Goal: Information Seeking & Learning: Check status

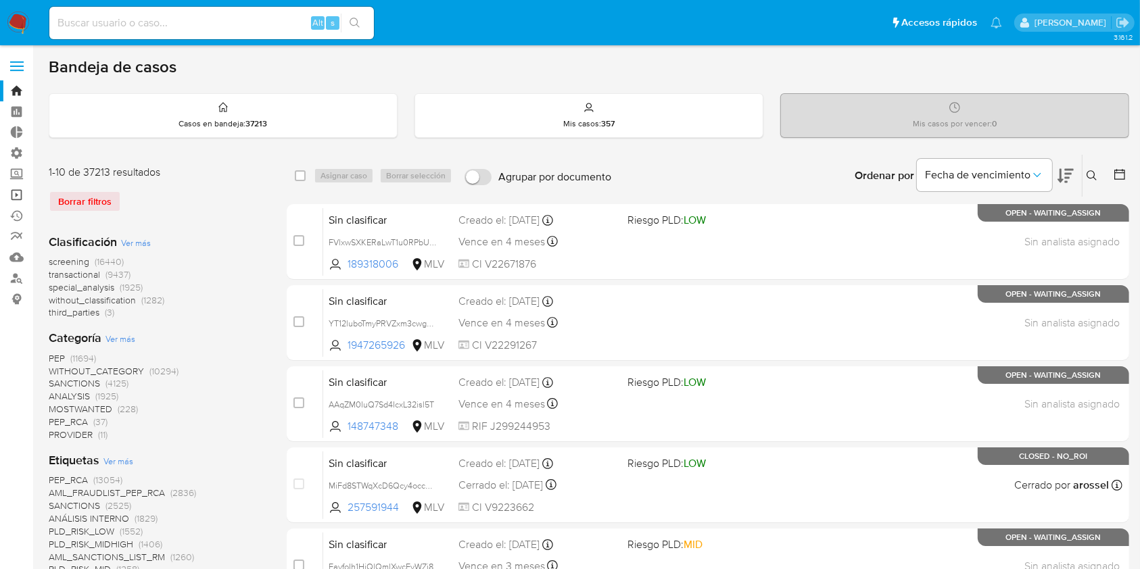
click at [20, 192] on link "Operaciones masivas" at bounding box center [80, 195] width 161 height 21
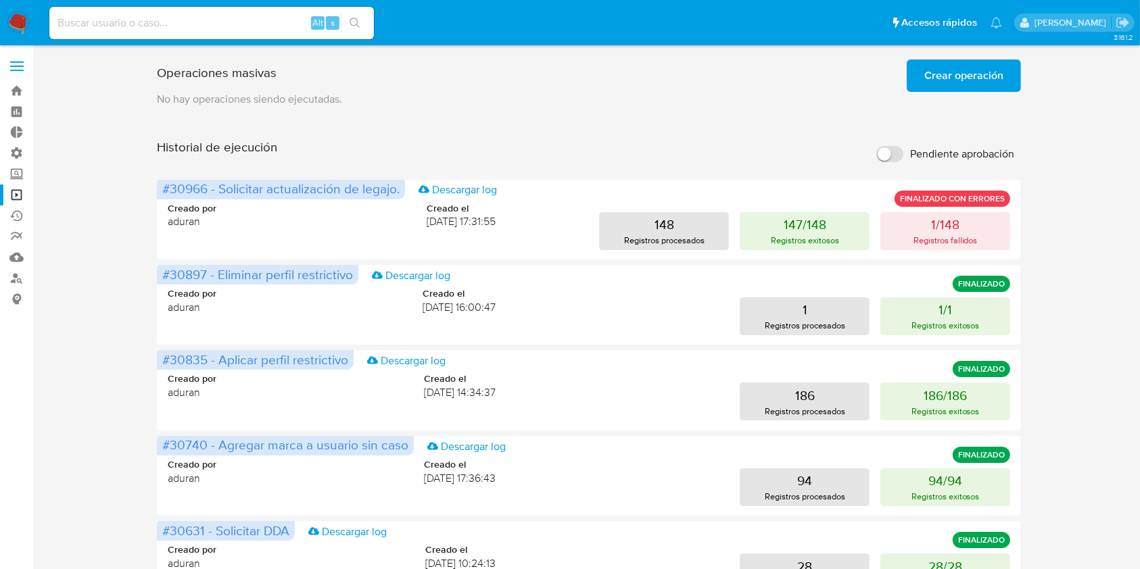
click at [944, 77] on span "Crear operación" at bounding box center [963, 76] width 79 height 30
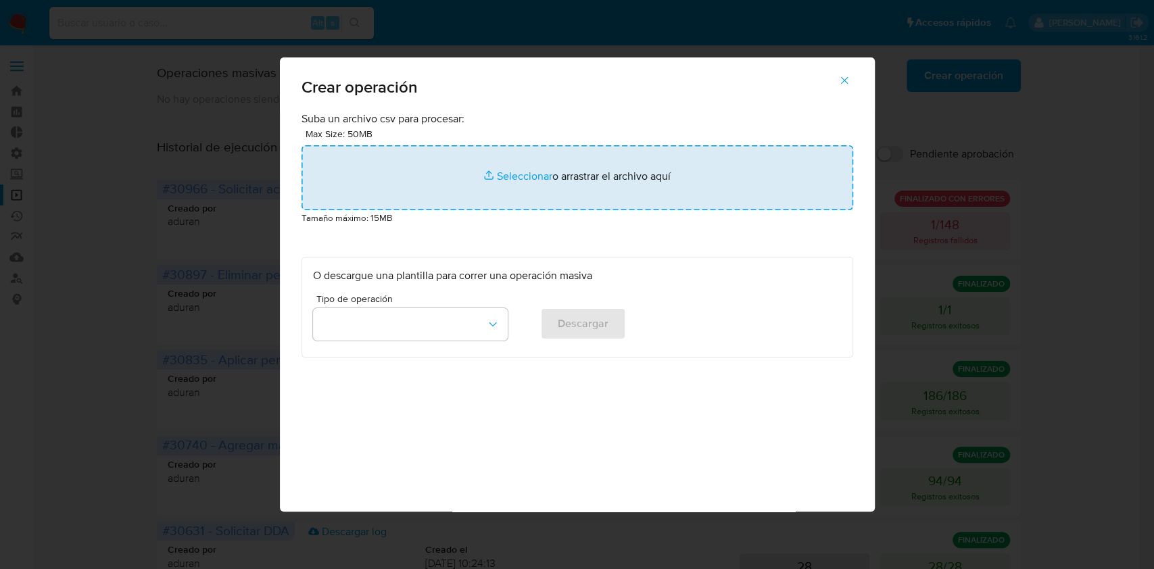
click at [533, 189] on input "file" at bounding box center [578, 177] width 552 height 65
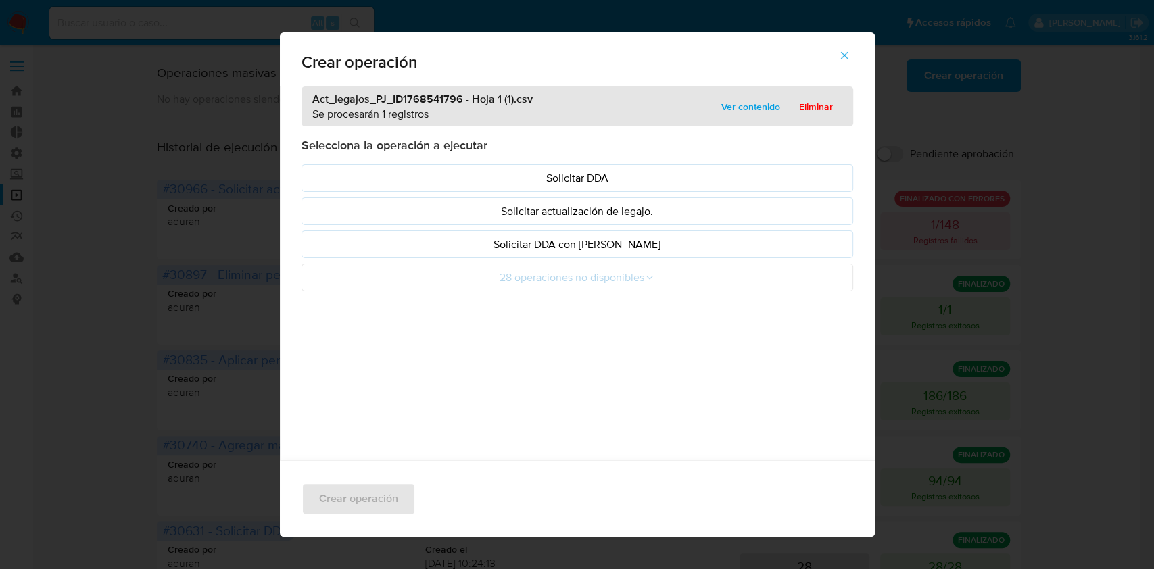
click at [730, 106] on span "Ver contenido" at bounding box center [750, 106] width 59 height 19
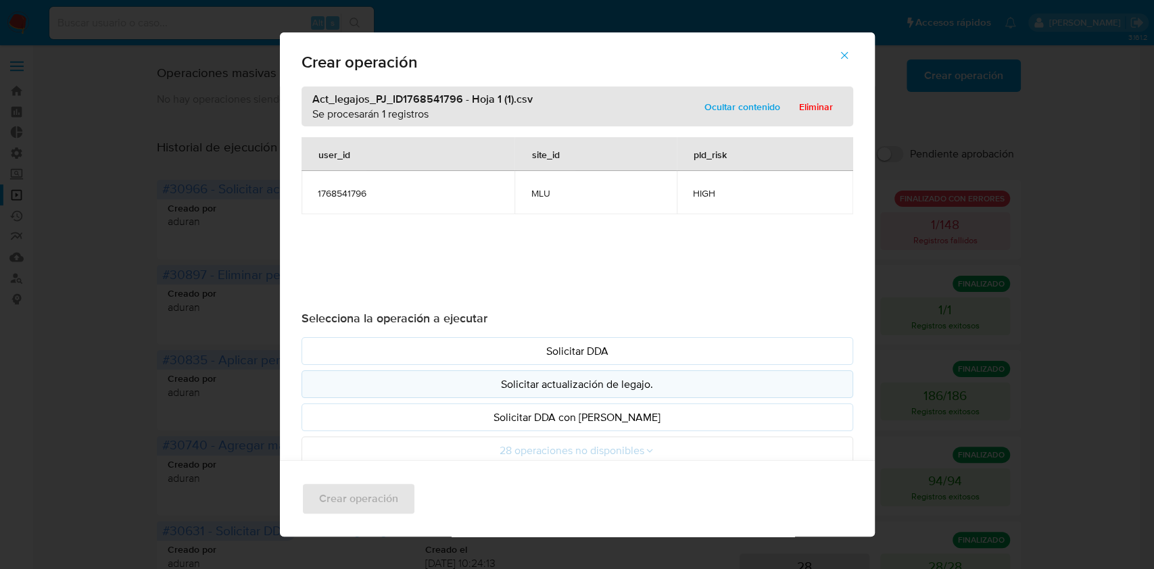
click at [546, 381] on p "Solicitar actualización de legajo." at bounding box center [577, 385] width 529 height 16
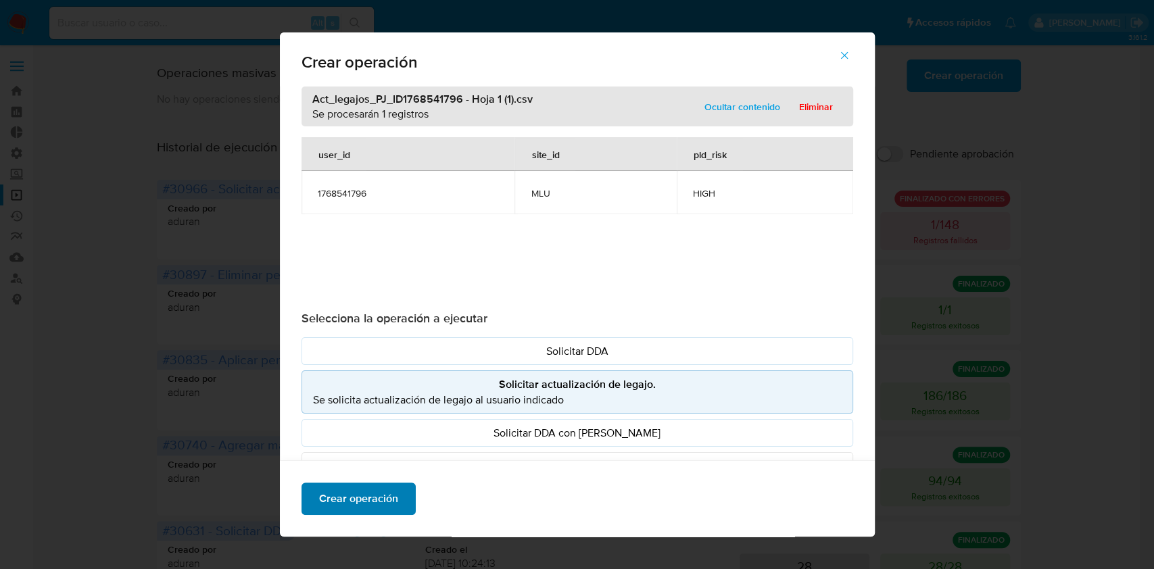
click at [368, 499] on span "Crear operación" at bounding box center [358, 499] width 79 height 30
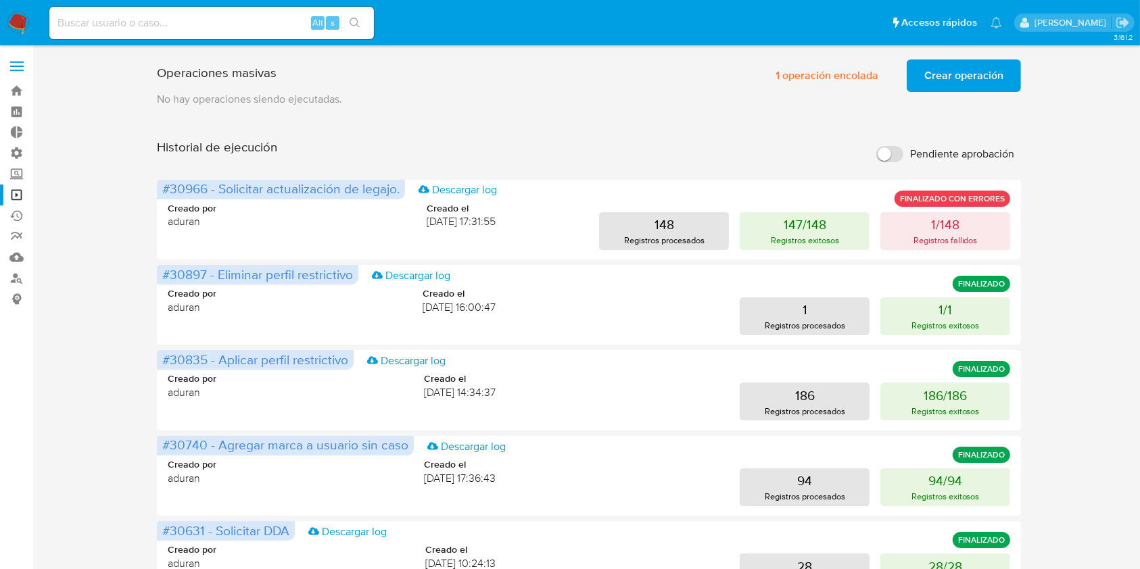
click at [19, 24] on img at bounding box center [18, 22] width 23 height 23
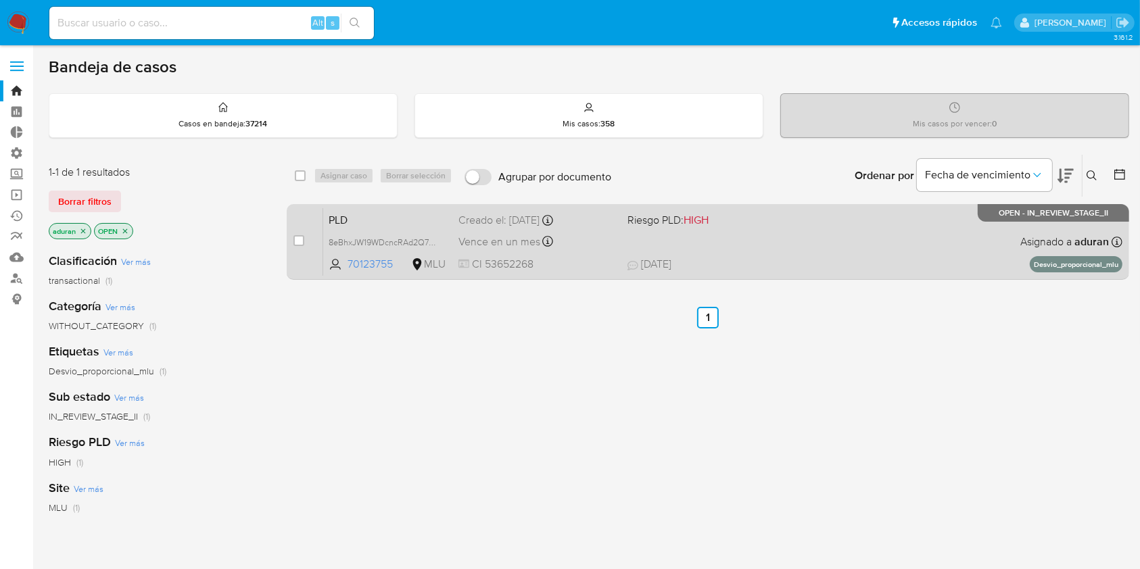
click at [759, 241] on span at bounding box center [706, 241] width 158 height 3
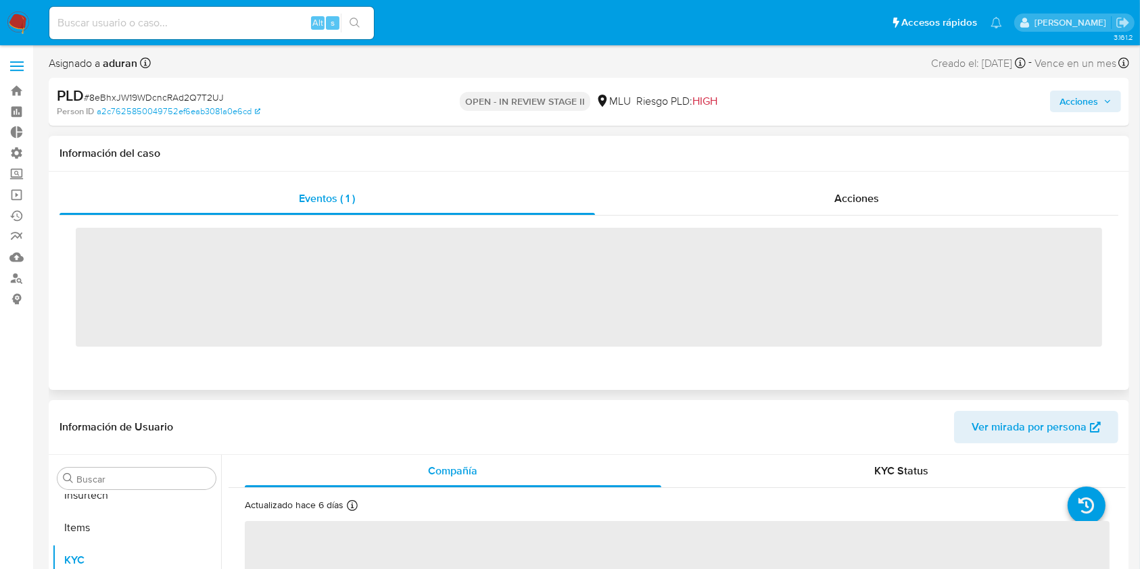
scroll to position [669, 0]
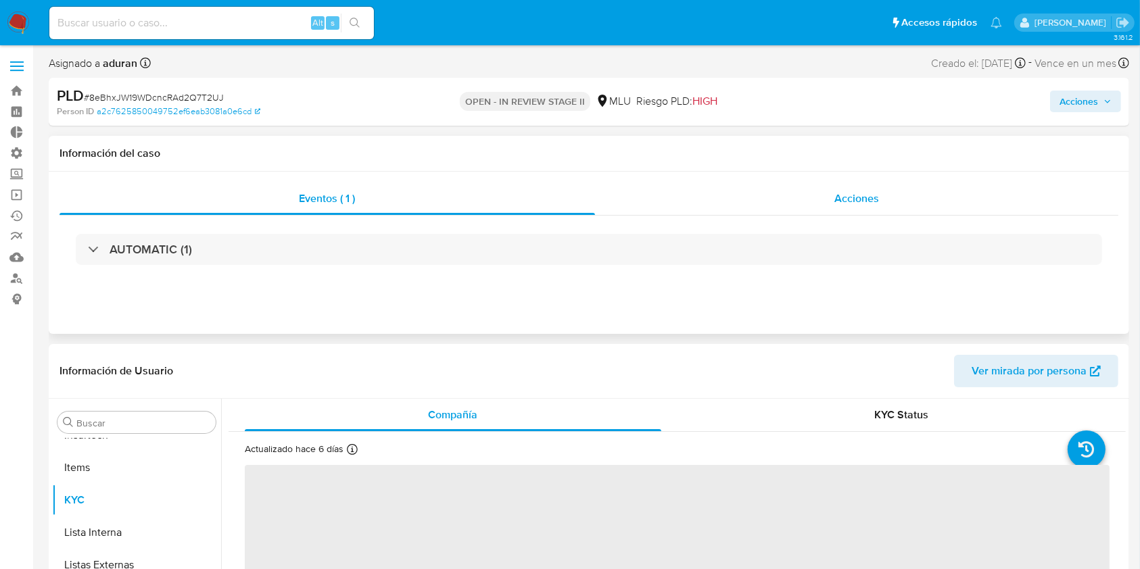
click at [802, 204] on div "Acciones" at bounding box center [857, 199] width 524 height 32
select select "10"
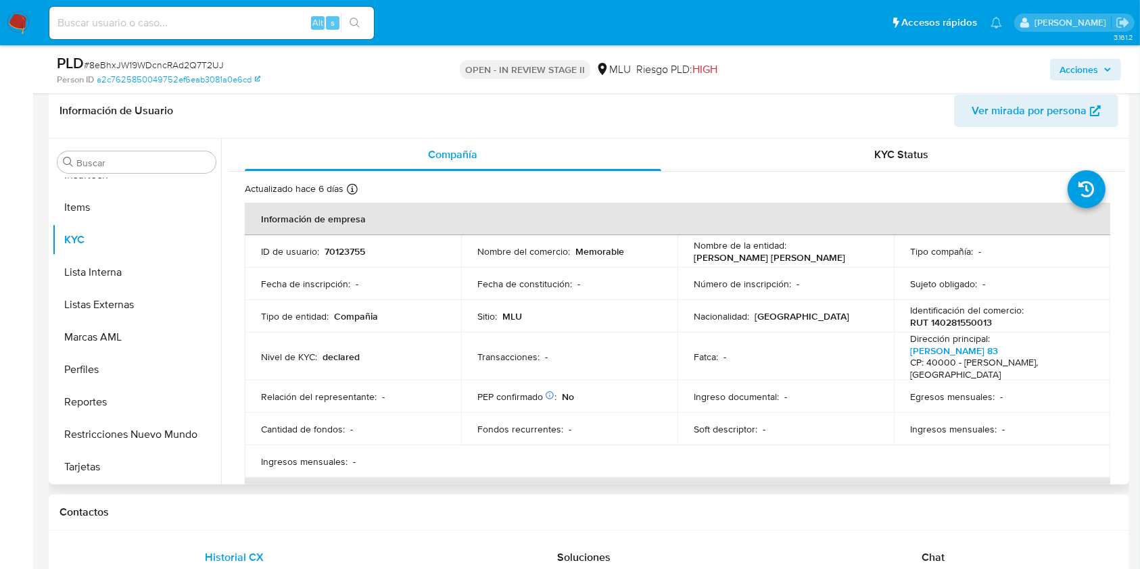
scroll to position [270, 0]
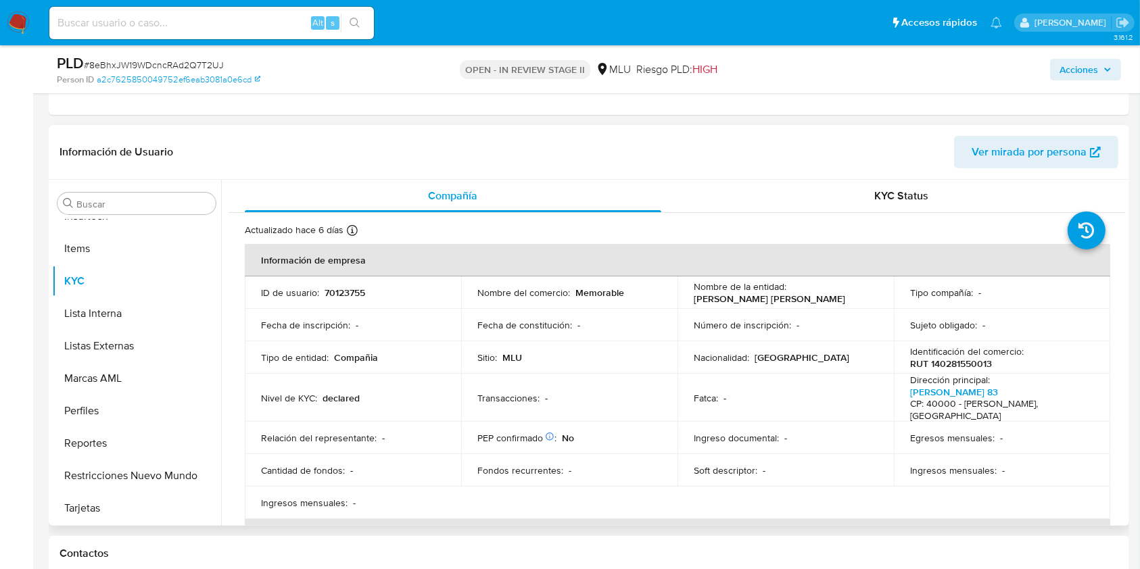
drag, startPoint x: 738, startPoint y: 304, endPoint x: 664, endPoint y: 306, distance: 74.4
click at [665, 306] on tr "ID de usuario : 70123755 Nombre del comercio : Memorable Nombre de la entidad :…" at bounding box center [677, 293] width 865 height 32
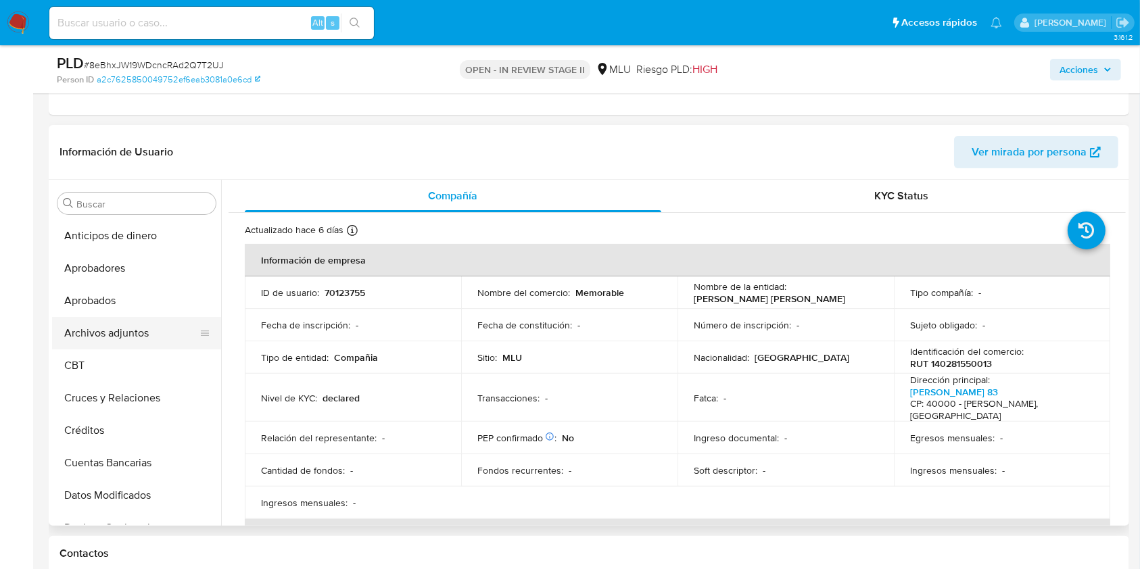
click at [122, 329] on button "Archivos adjuntos" at bounding box center [131, 333] width 158 height 32
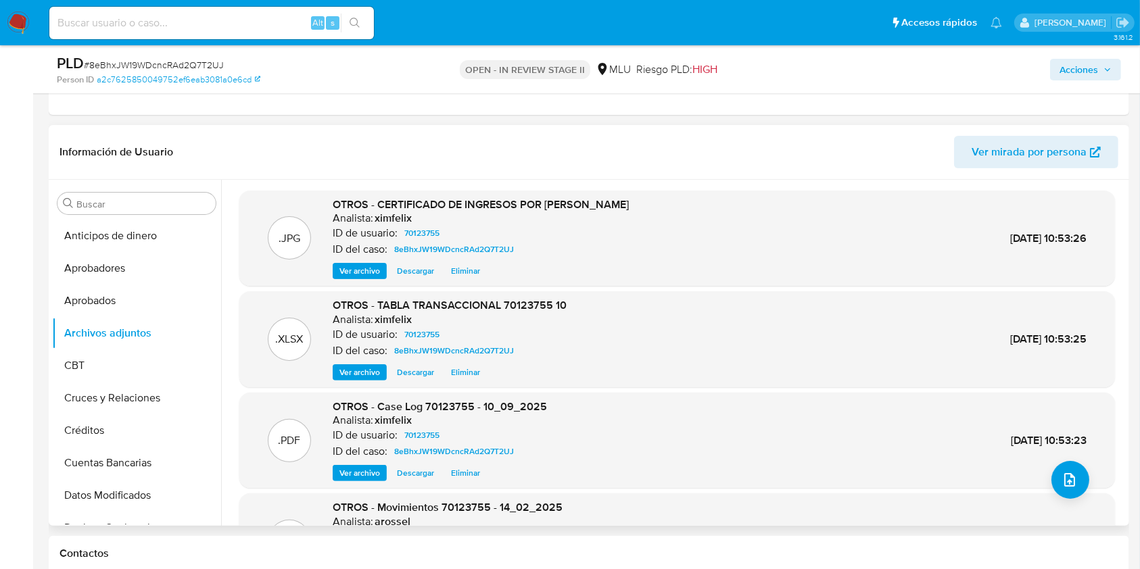
click at [366, 473] on span "Ver archivo" at bounding box center [359, 474] width 41 height 14
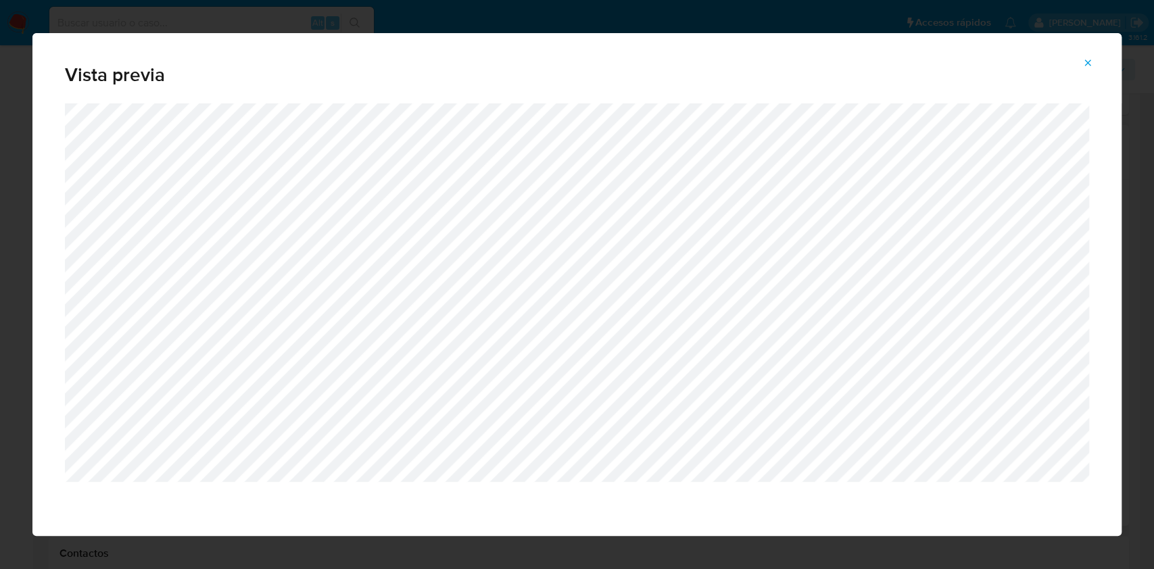
click at [1084, 62] on icon "Attachment preview" at bounding box center [1087, 62] width 11 height 11
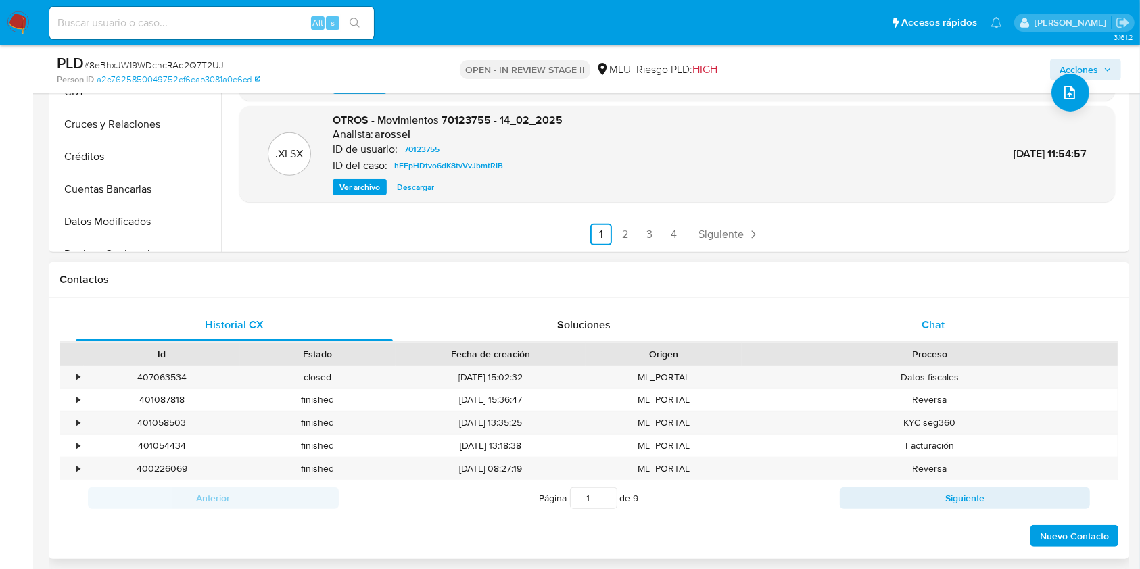
scroll to position [541, 0]
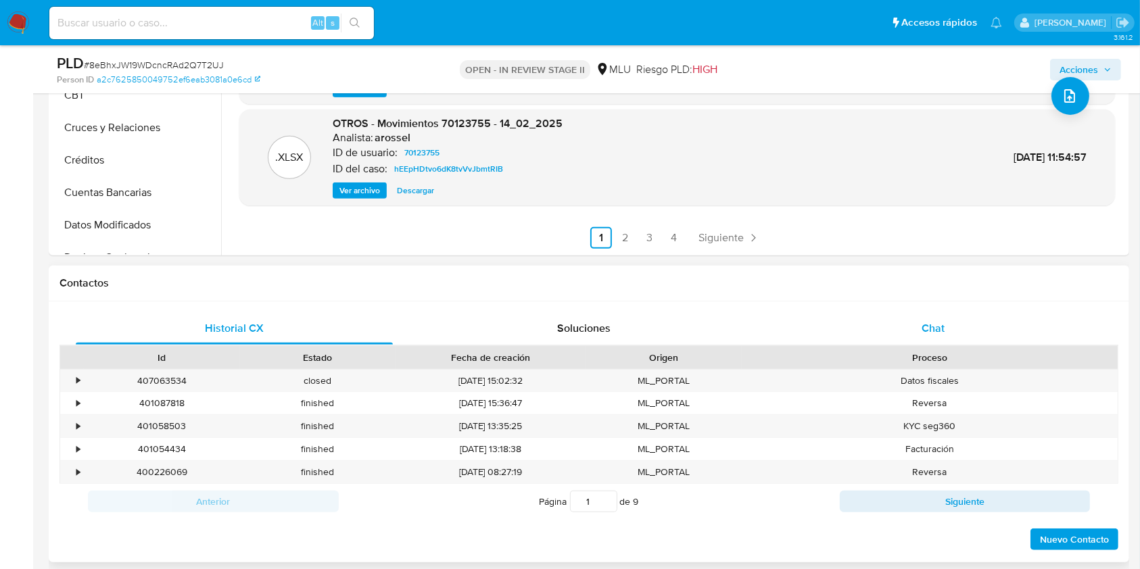
click at [871, 329] on div "Chat" at bounding box center [933, 328] width 317 height 32
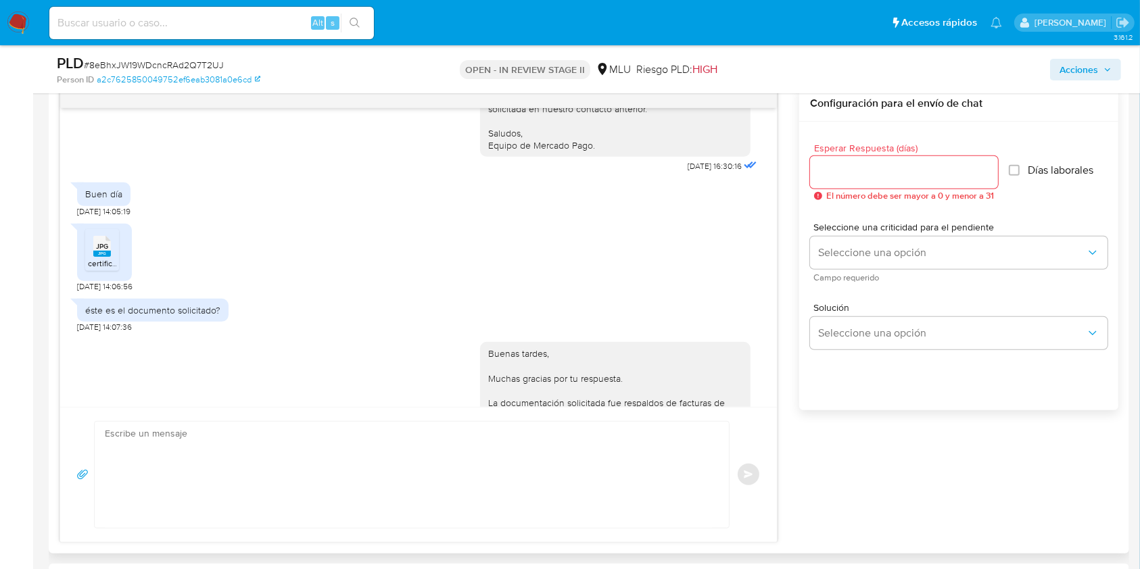
scroll to position [600, 0]
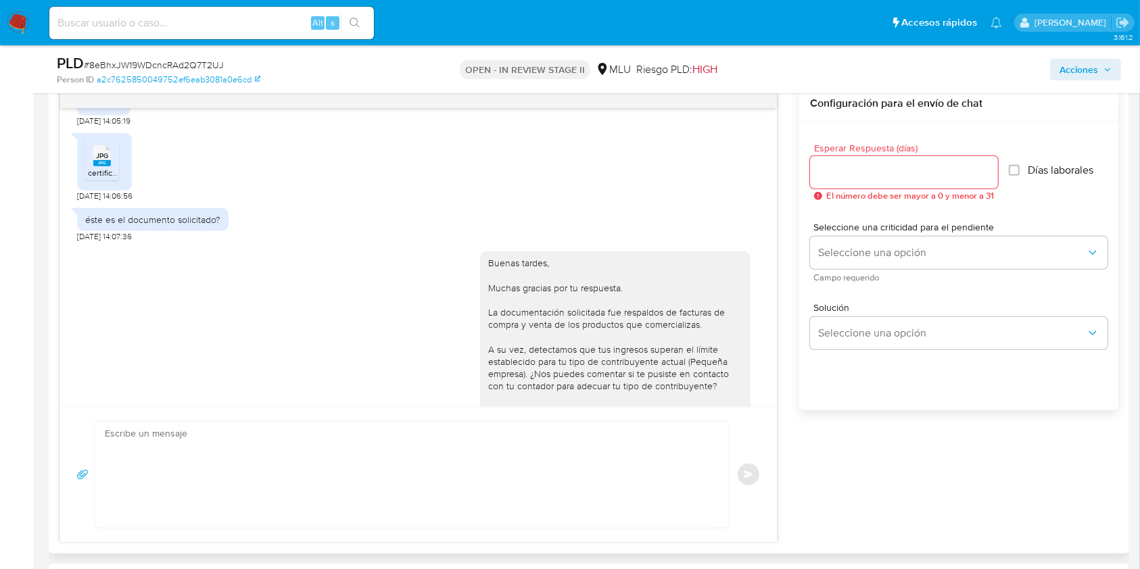
click at [108, 166] on rect at bounding box center [102, 163] width 18 height 6
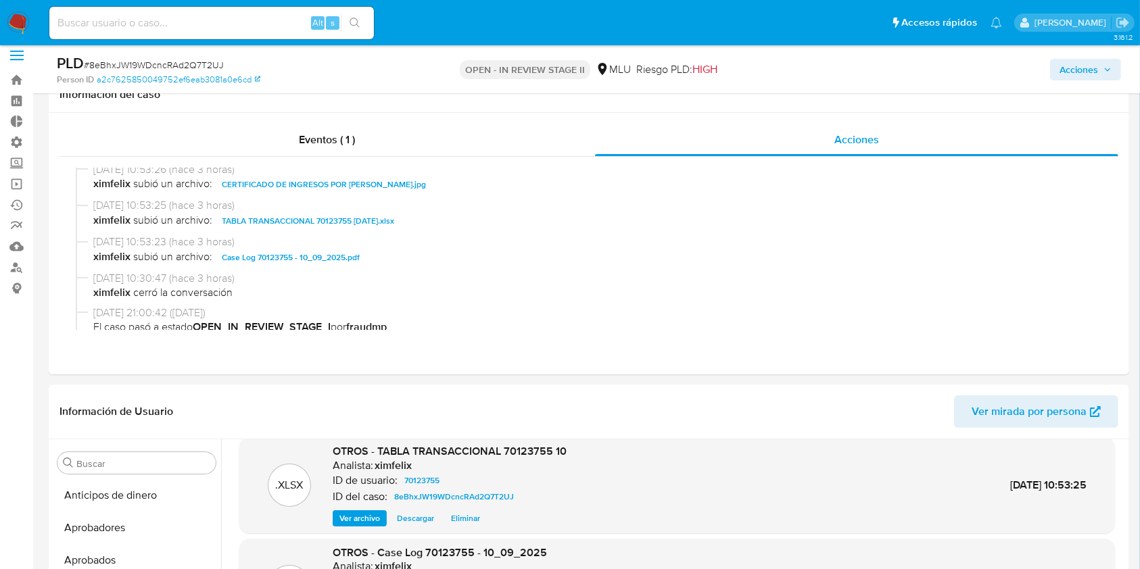
scroll to position [0, 0]
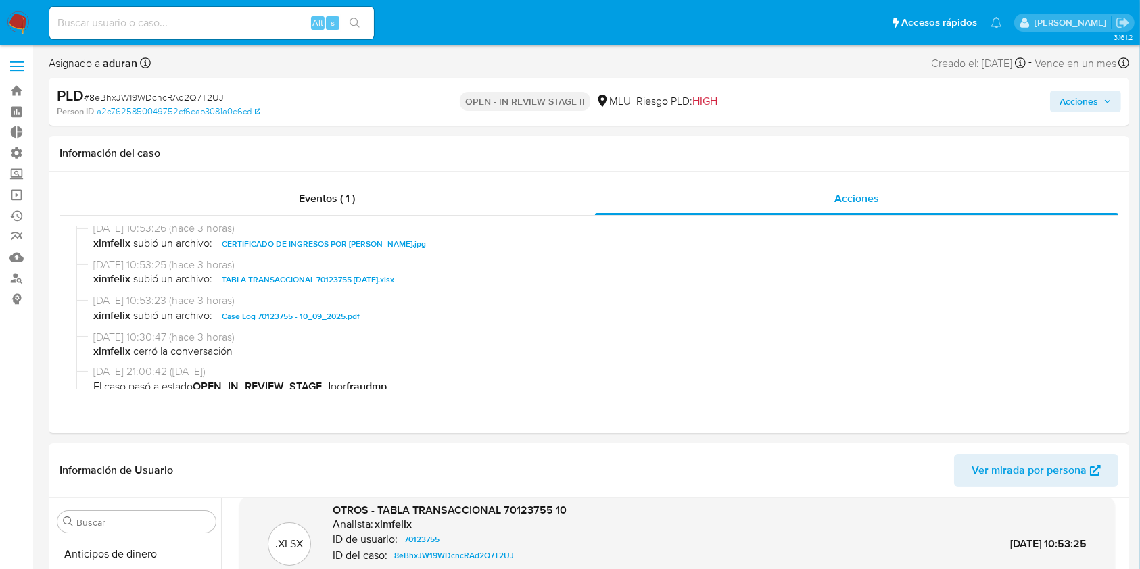
click at [1087, 100] on span "Acciones" at bounding box center [1078, 102] width 39 height 22
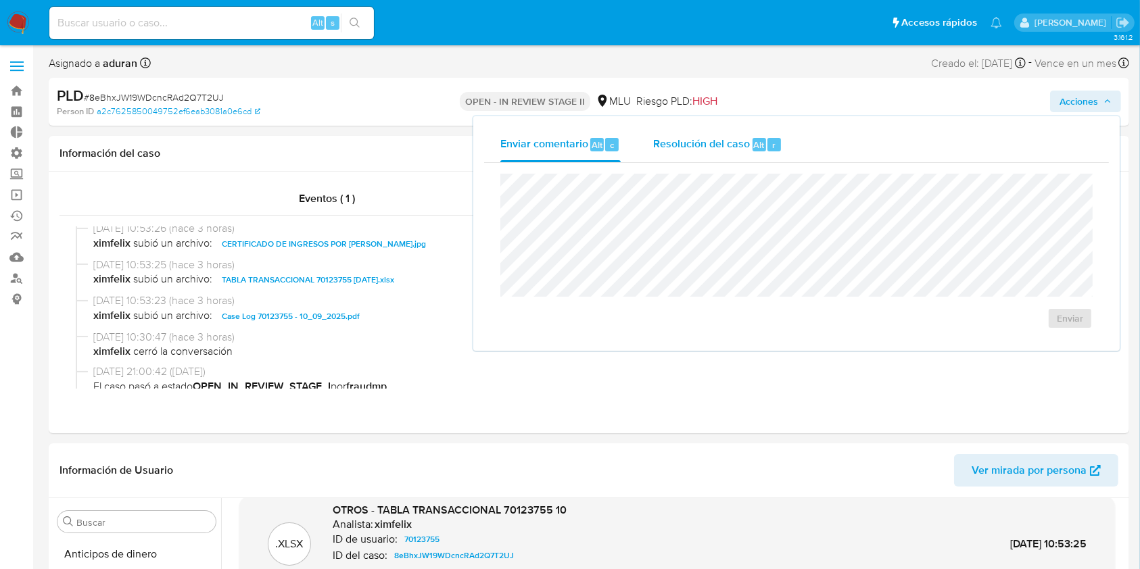
click at [747, 149] on span "Resolución del caso" at bounding box center [701, 145] width 97 height 16
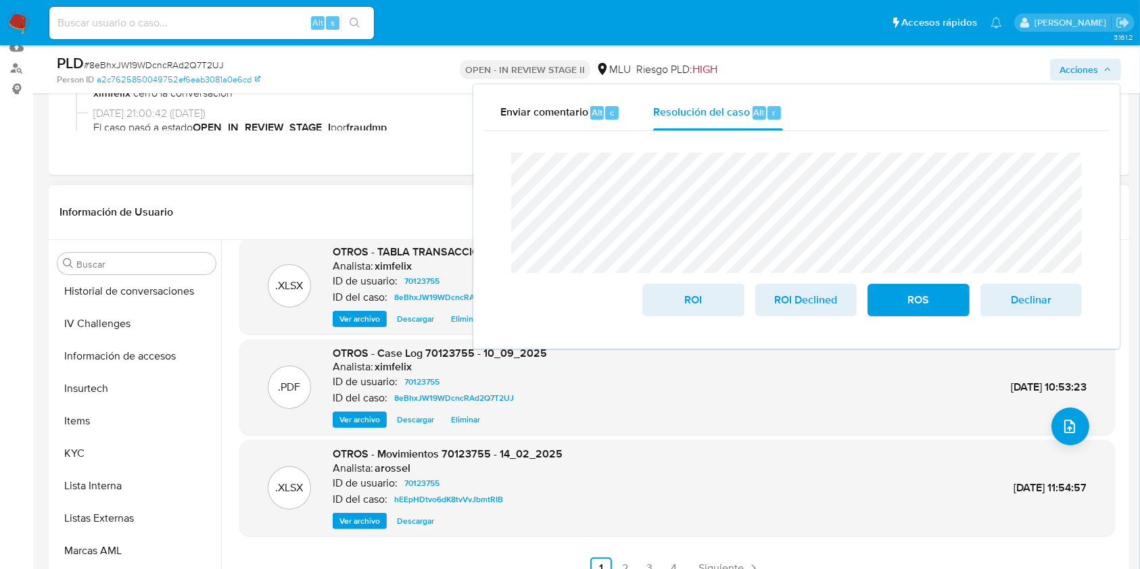
scroll to position [556, 0]
click at [87, 457] on button "KYC" at bounding box center [131, 453] width 158 height 32
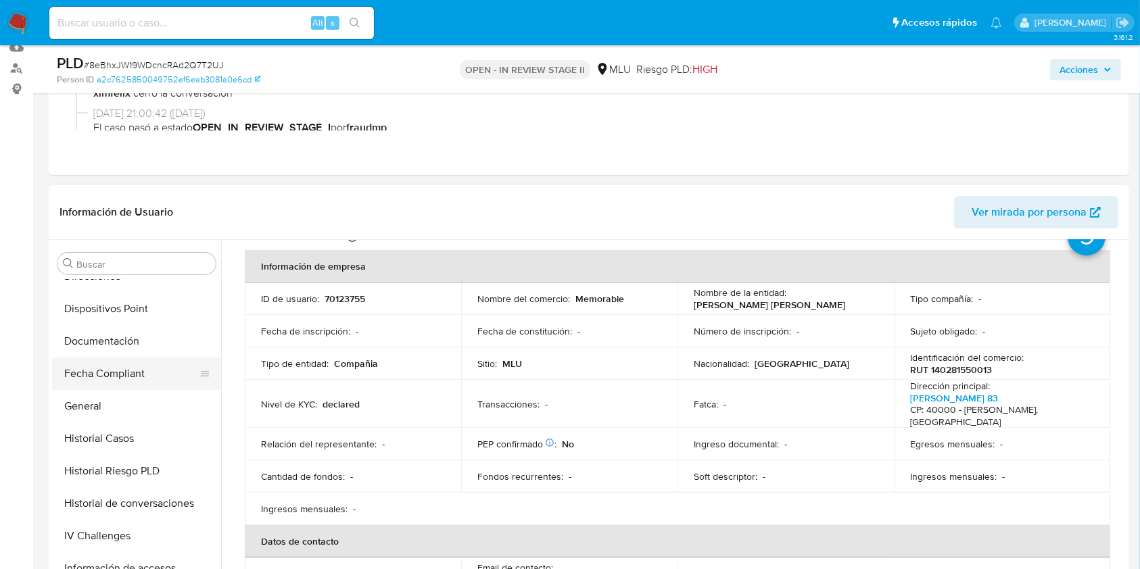
scroll to position [343, 0]
click at [120, 352] on button "Documentación" at bounding box center [131, 342] width 158 height 32
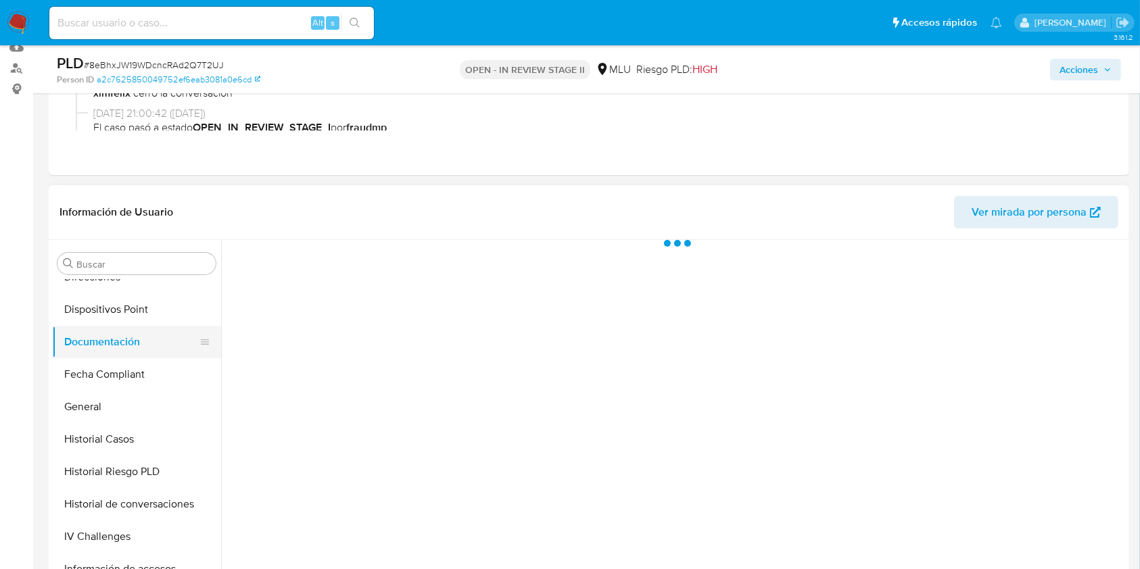
scroll to position [0, 0]
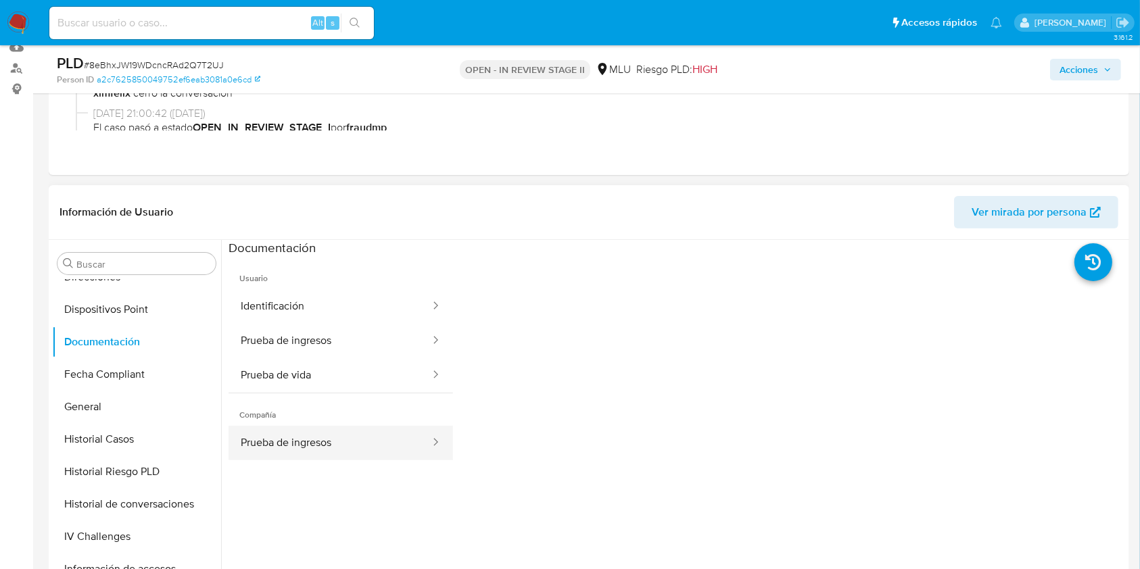
click at [375, 441] on button "Prueba de ingresos" at bounding box center [330, 443] width 203 height 34
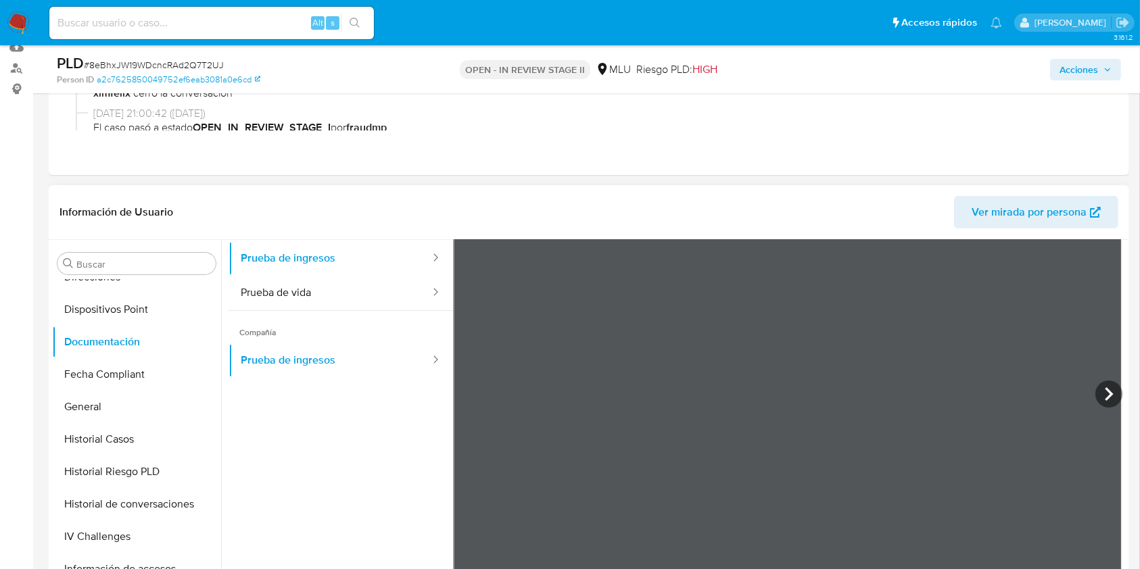
scroll to position [82, 0]
click at [1109, 399] on icon at bounding box center [1108, 394] width 27 height 27
click at [473, 400] on icon at bounding box center [469, 394] width 27 height 27
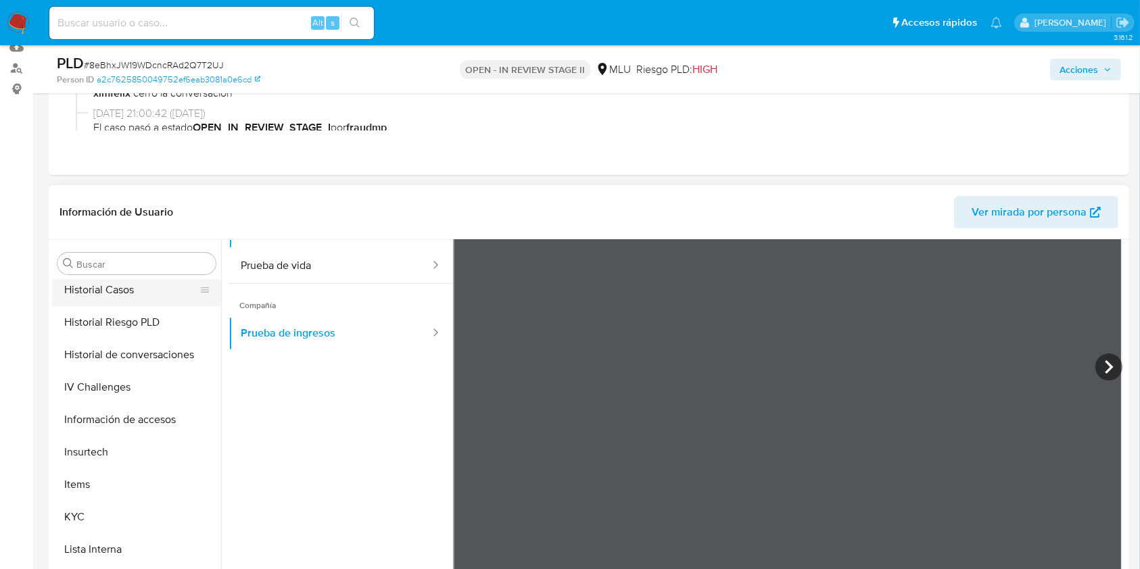
scroll to position [498, 0]
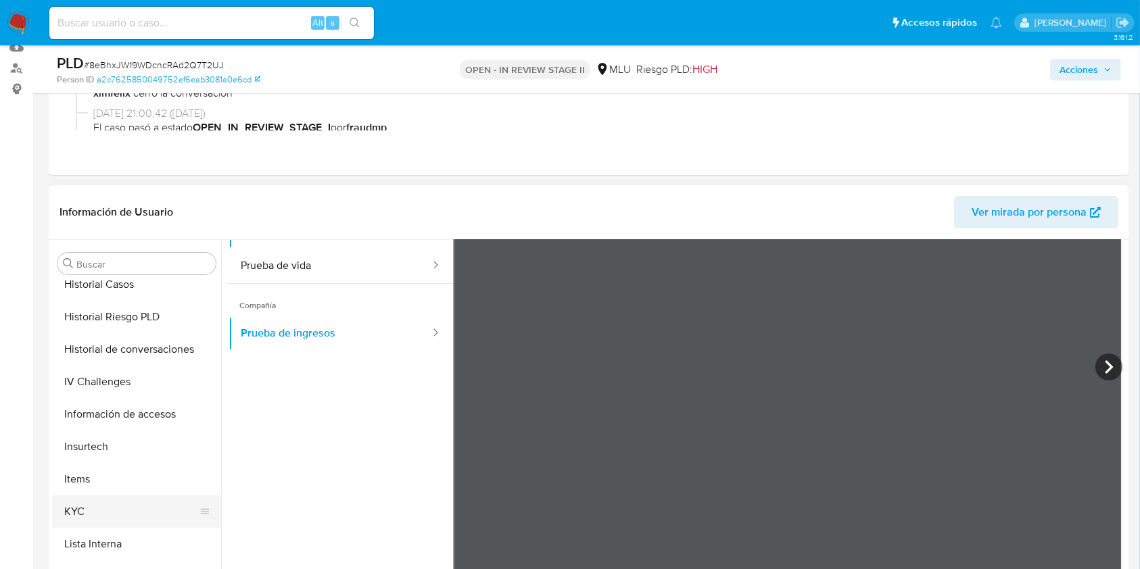
click at [89, 506] on button "KYC" at bounding box center [131, 512] width 158 height 32
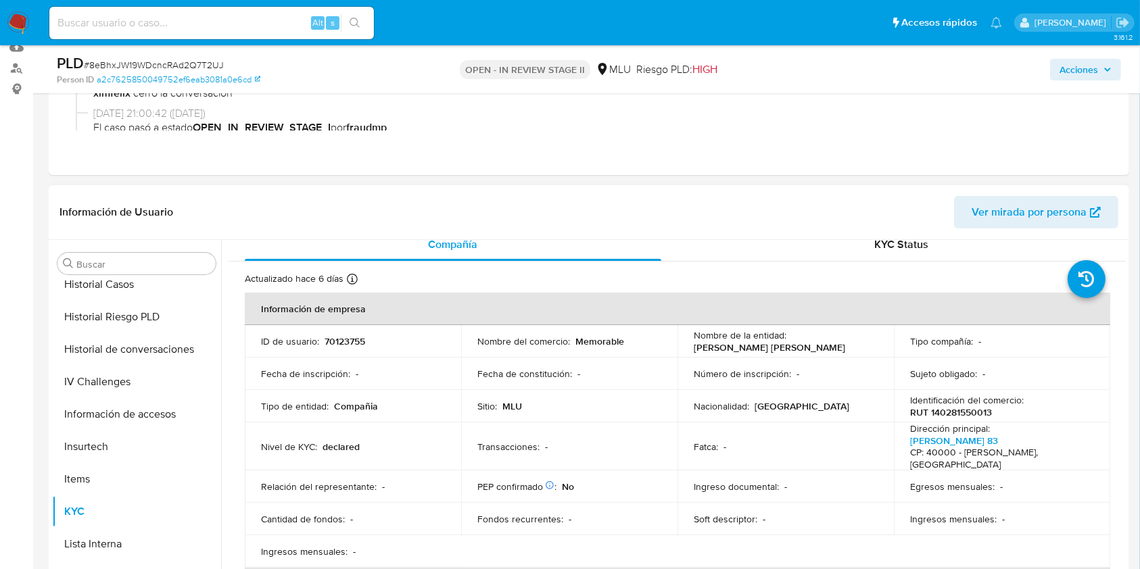
scroll to position [14, 0]
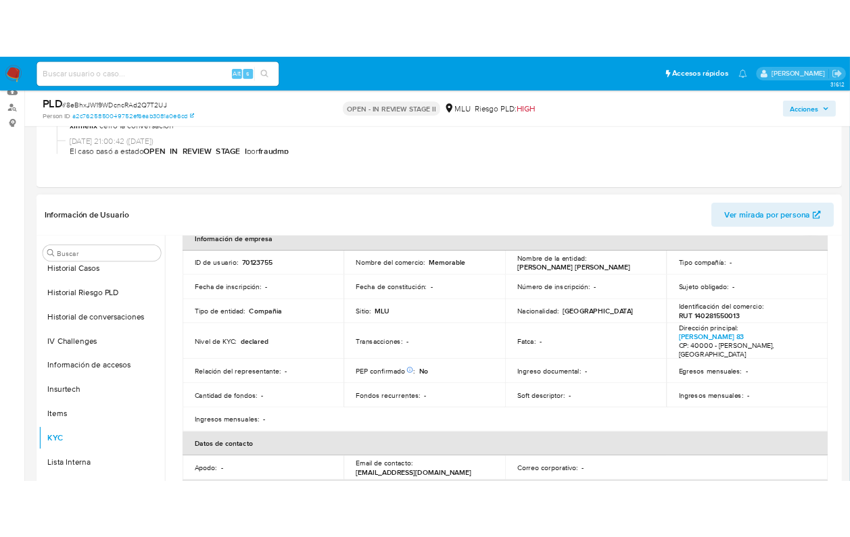
scroll to position [138, 0]
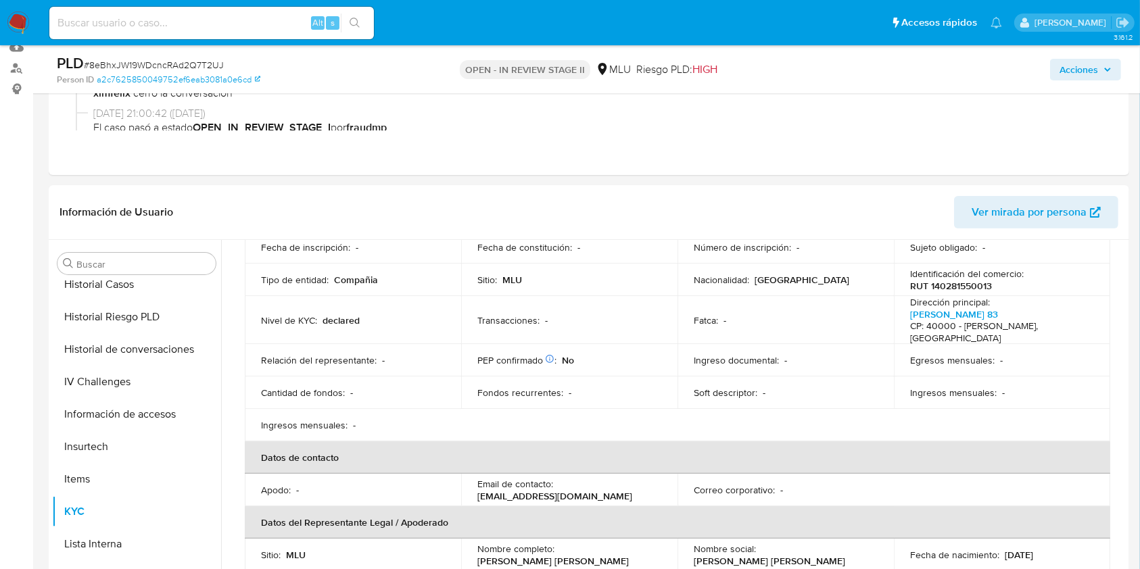
click at [1095, 59] on span "Acciones" at bounding box center [1078, 70] width 39 height 22
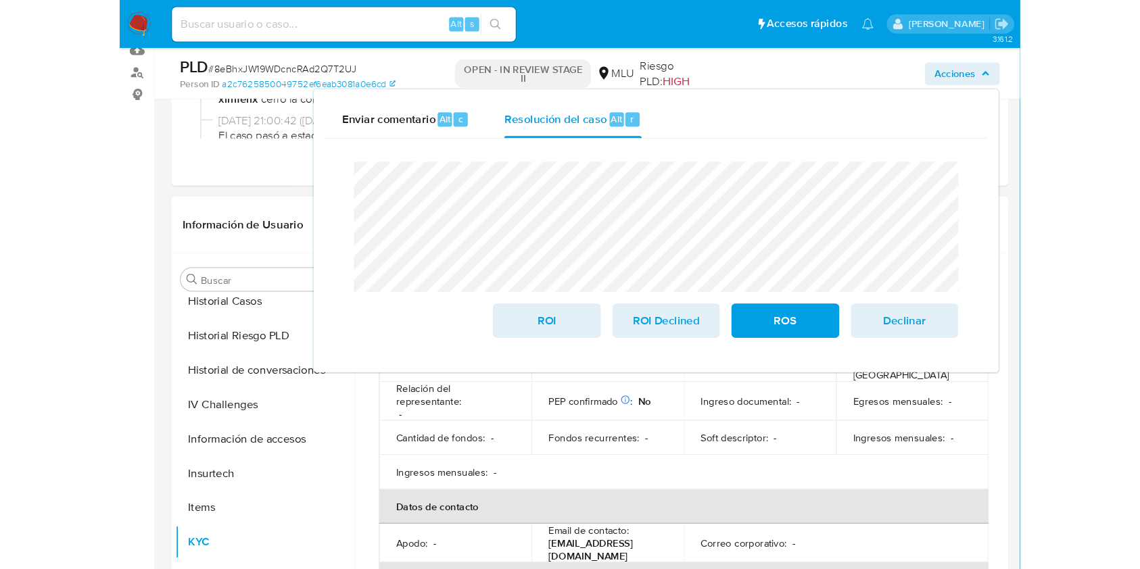
scroll to position [751, 0]
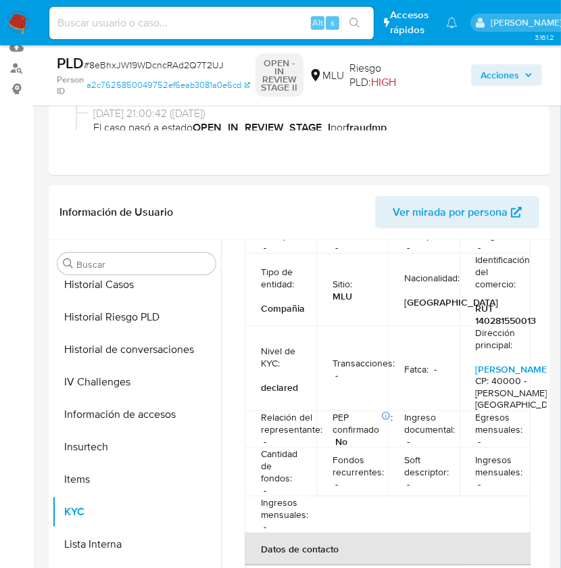
click at [519, 82] on span "Acciones" at bounding box center [507, 75] width 52 height 19
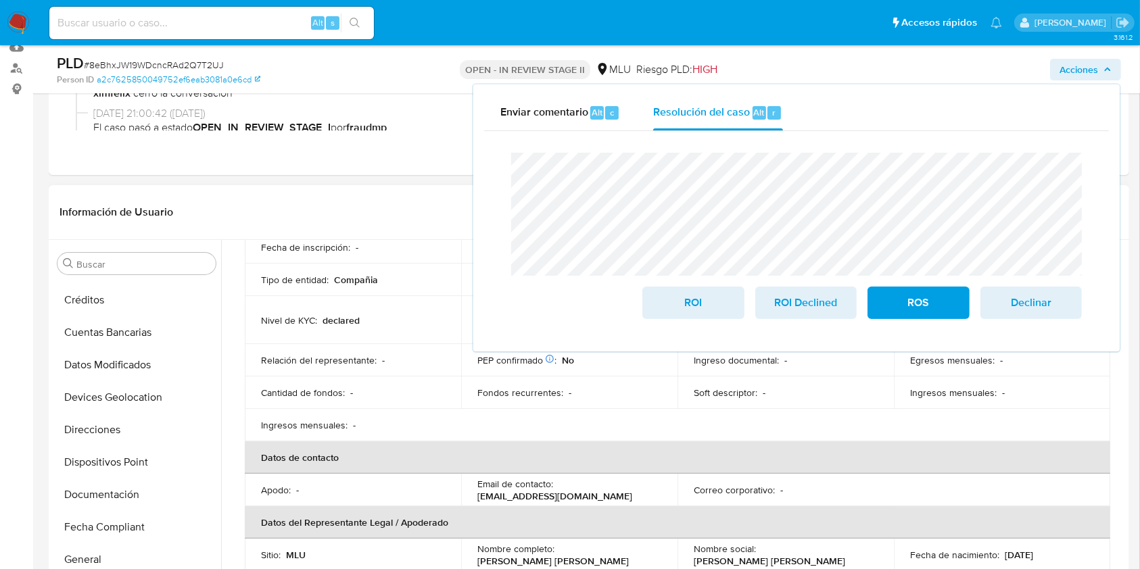
scroll to position [141, 0]
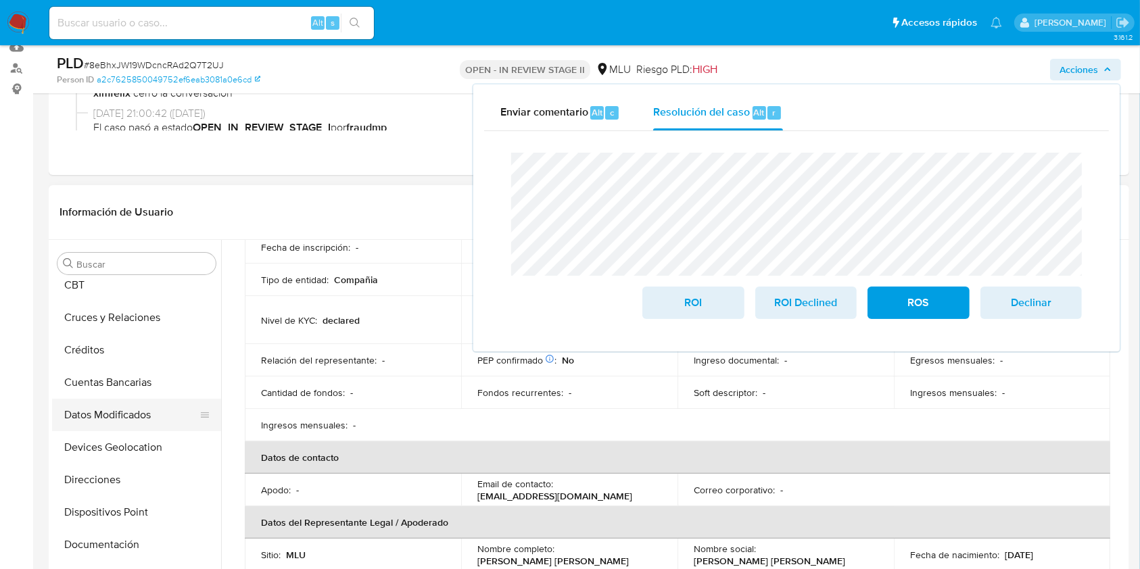
click at [141, 426] on button "Datos Modificados" at bounding box center [131, 415] width 158 height 32
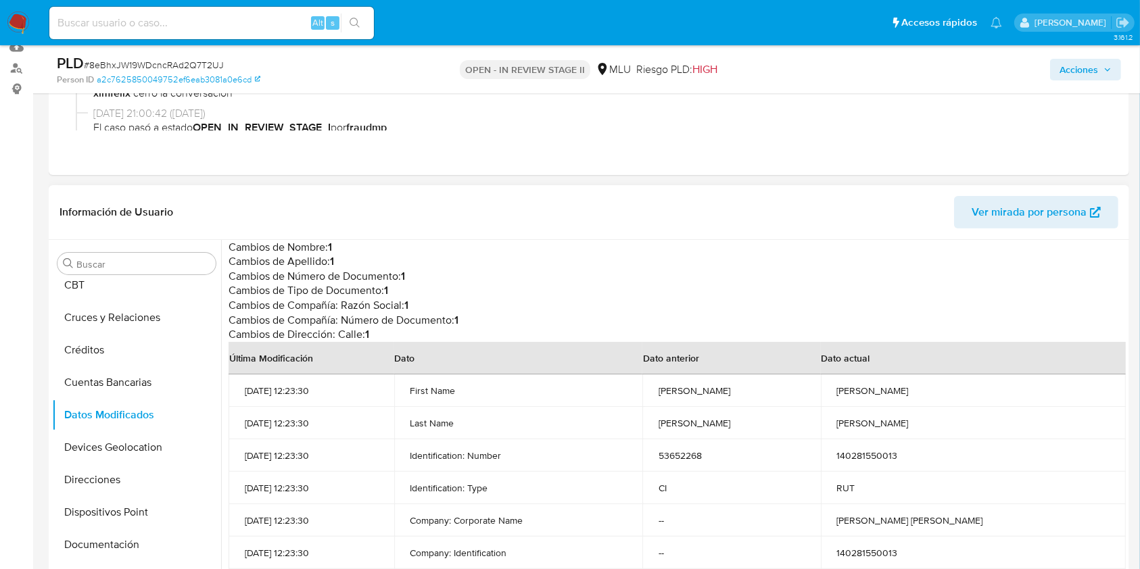
scroll to position [118, 0]
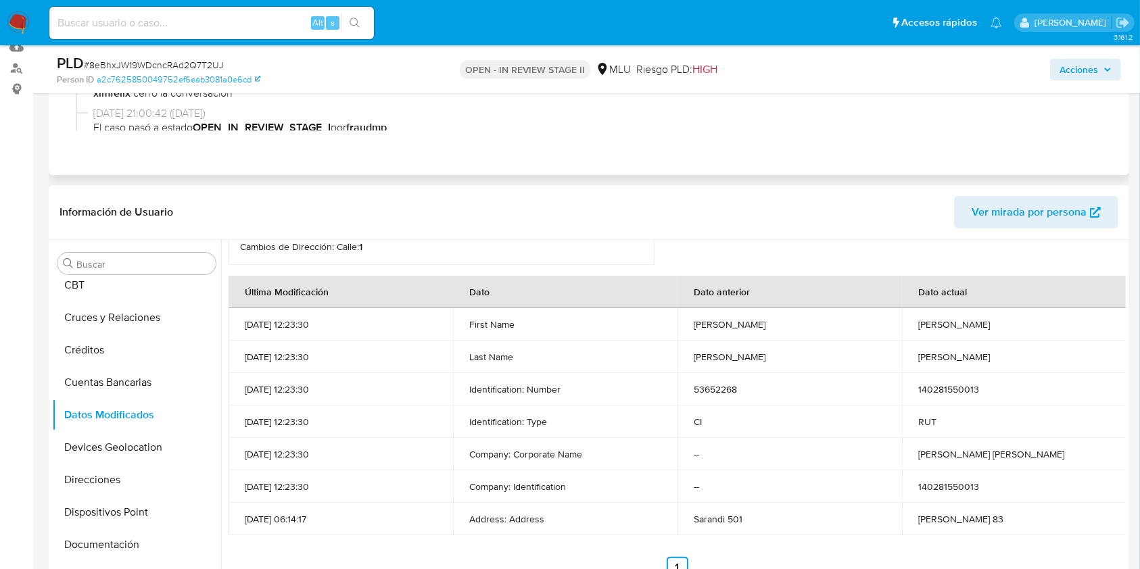
click at [1073, 113] on span "[DATE] 21:00:42 ([DATE])" at bounding box center [594, 113] width 1003 height 15
click at [1089, 59] on span "Acciones" at bounding box center [1078, 70] width 39 height 22
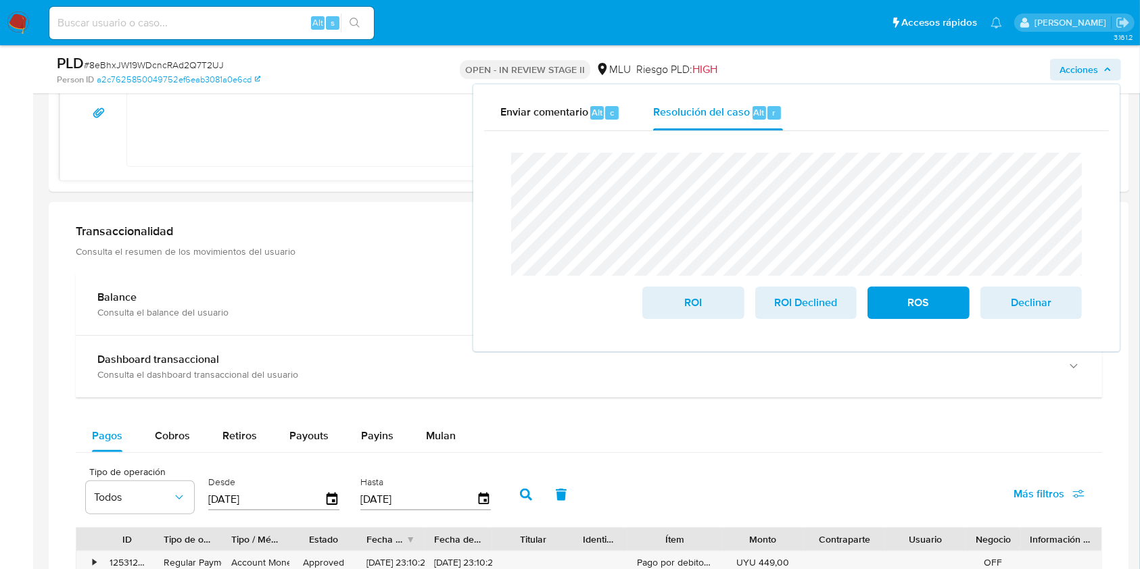
scroll to position [1224, 0]
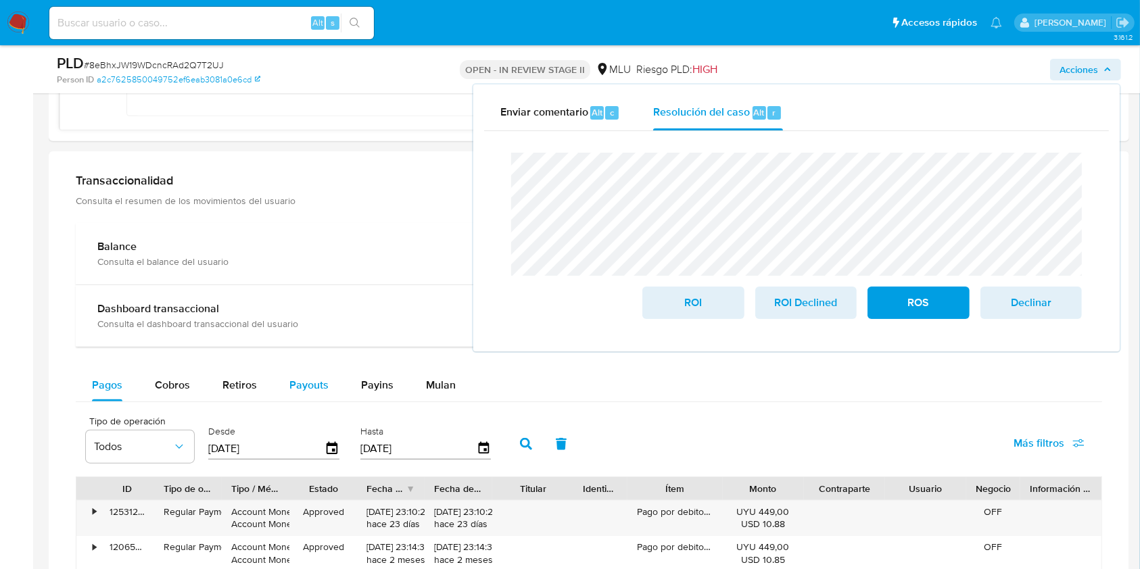
click at [319, 380] on span "Payouts" at bounding box center [308, 385] width 39 height 16
select select "10"
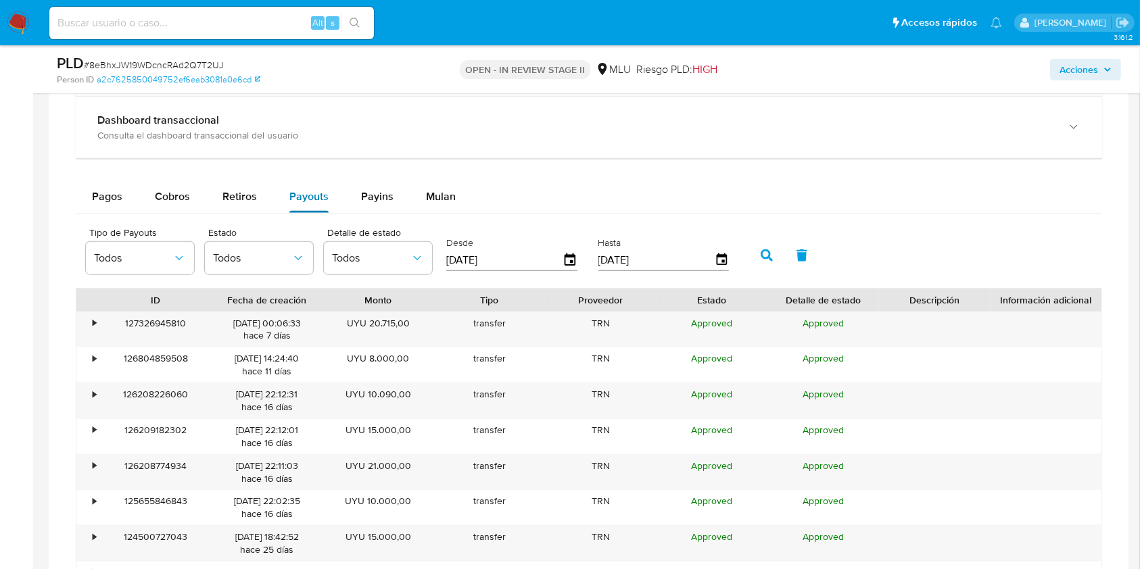
scroll to position [1417, 0]
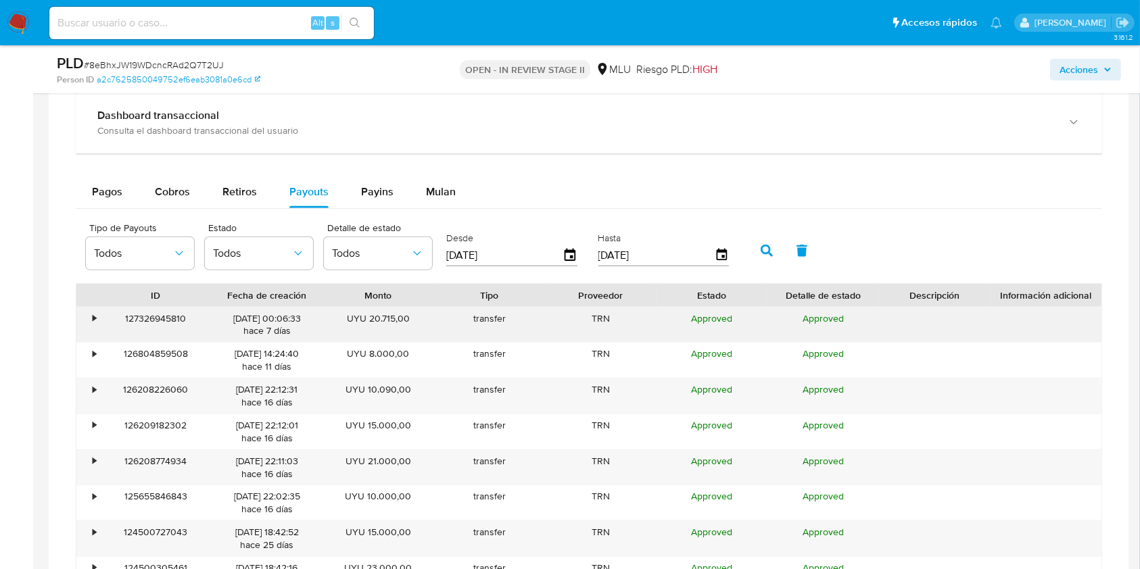
click at [91, 316] on div "•" at bounding box center [88, 325] width 24 height 35
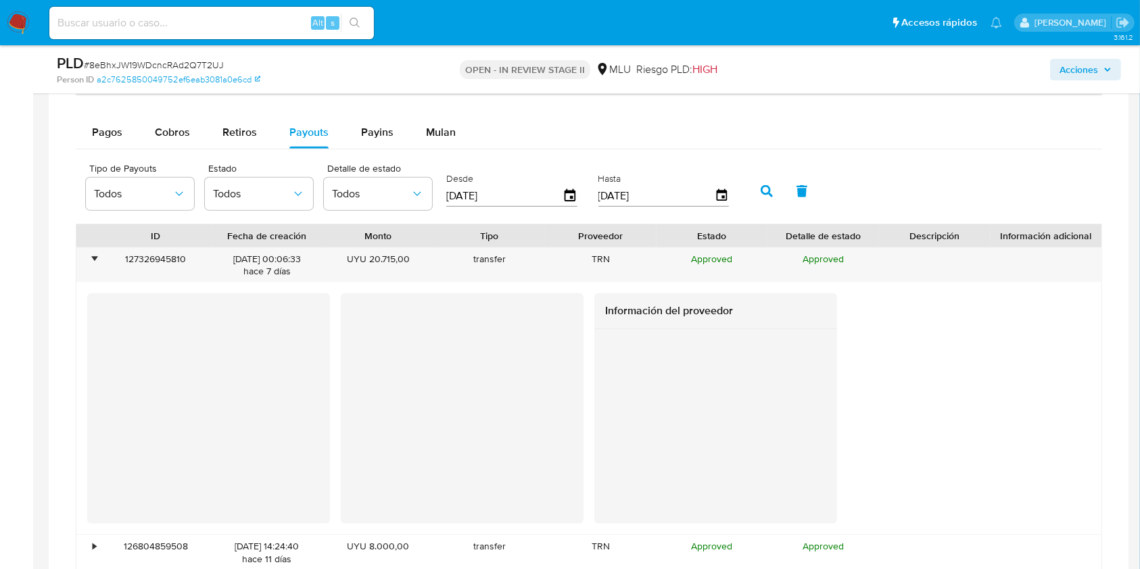
scroll to position [1478, 0]
click at [1080, 59] on span "Acciones" at bounding box center [1078, 70] width 39 height 22
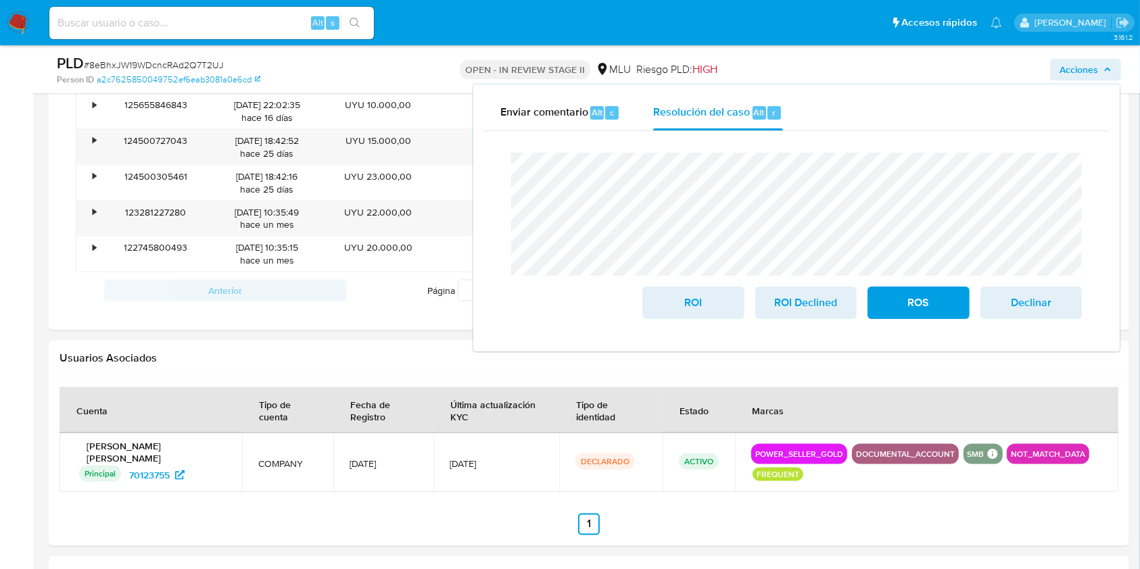
scroll to position [2084, 0]
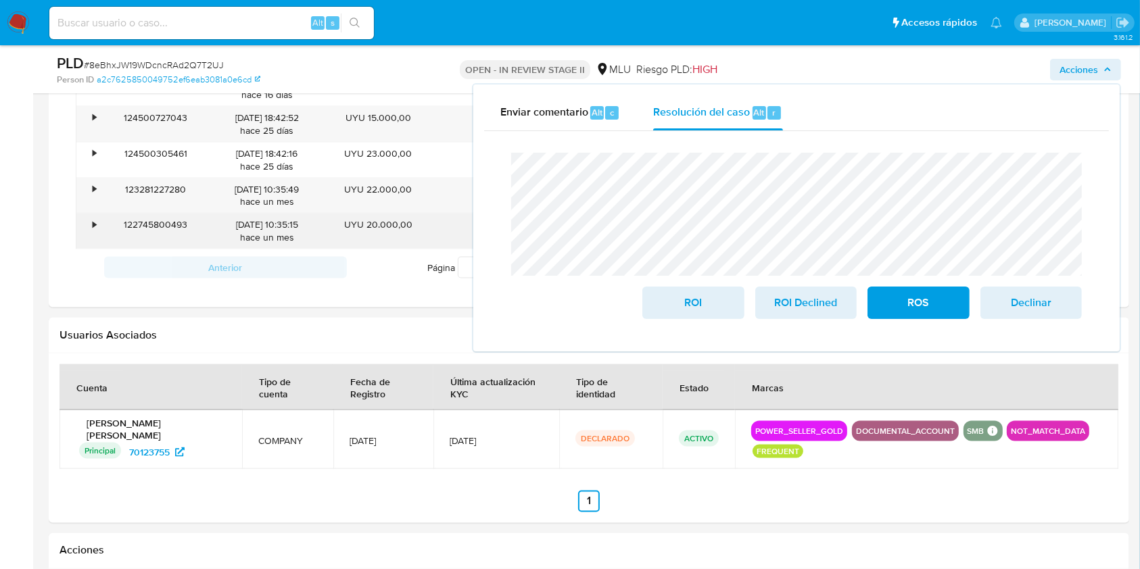
click at [89, 216] on div "•" at bounding box center [88, 231] width 24 height 35
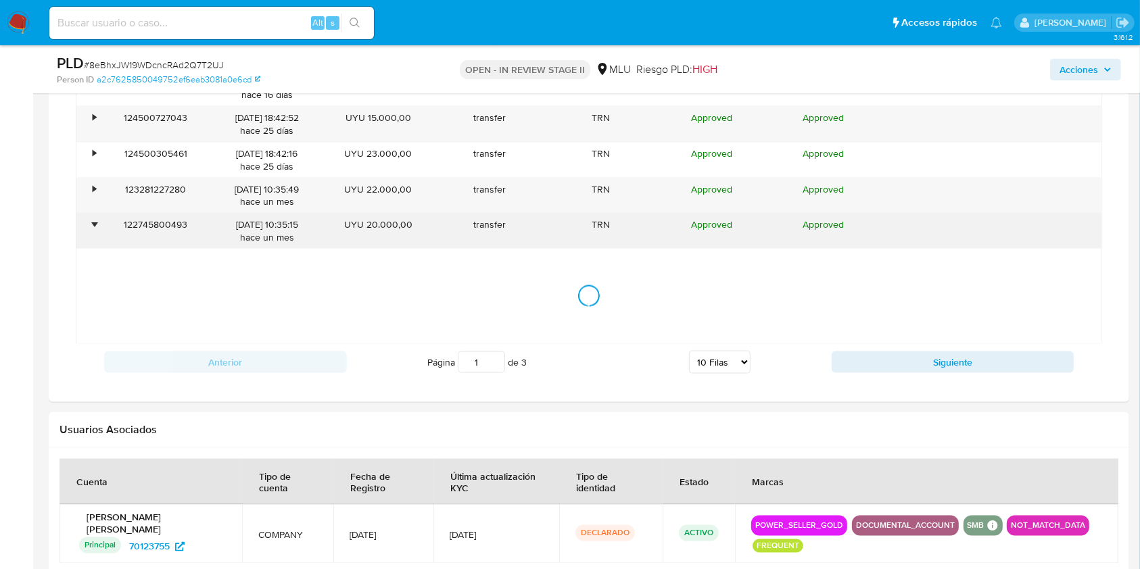
scroll to position [2040, 0]
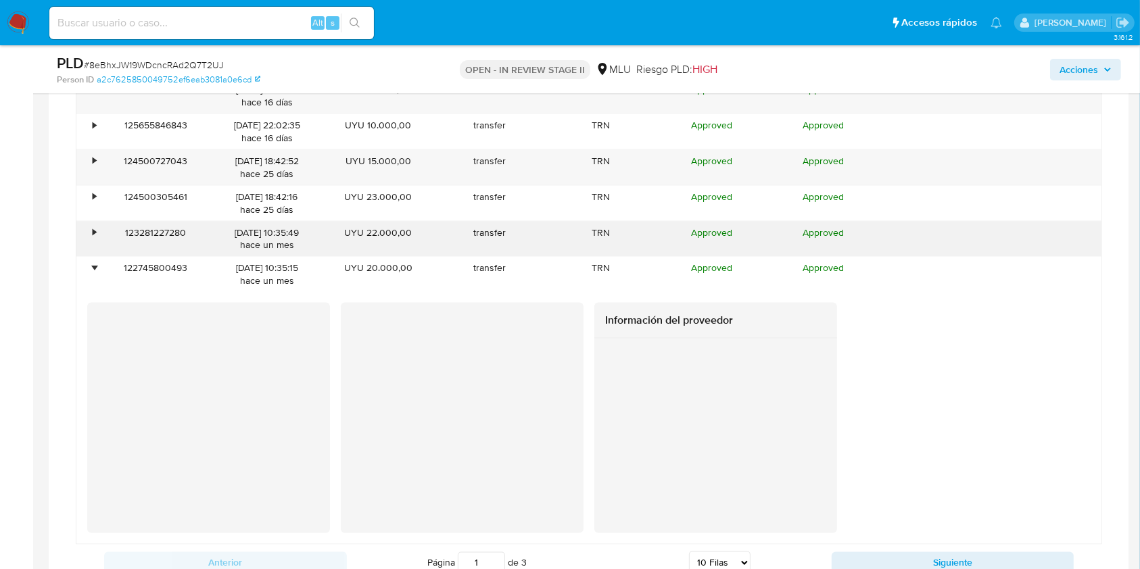
click at [97, 239] on div "•" at bounding box center [88, 239] width 24 height 35
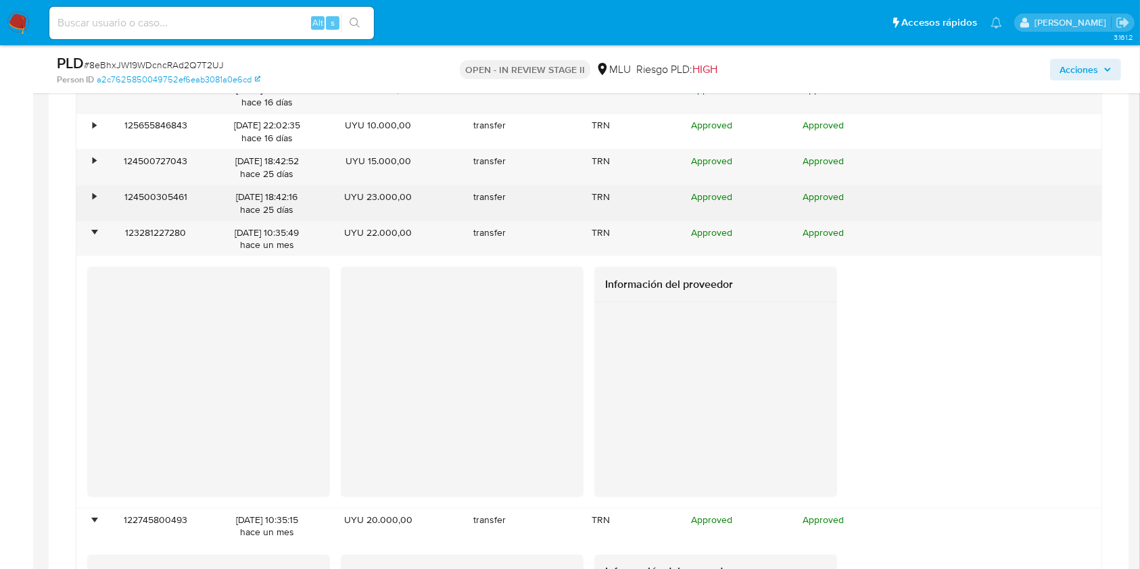
click at [90, 190] on div "•" at bounding box center [88, 203] width 24 height 35
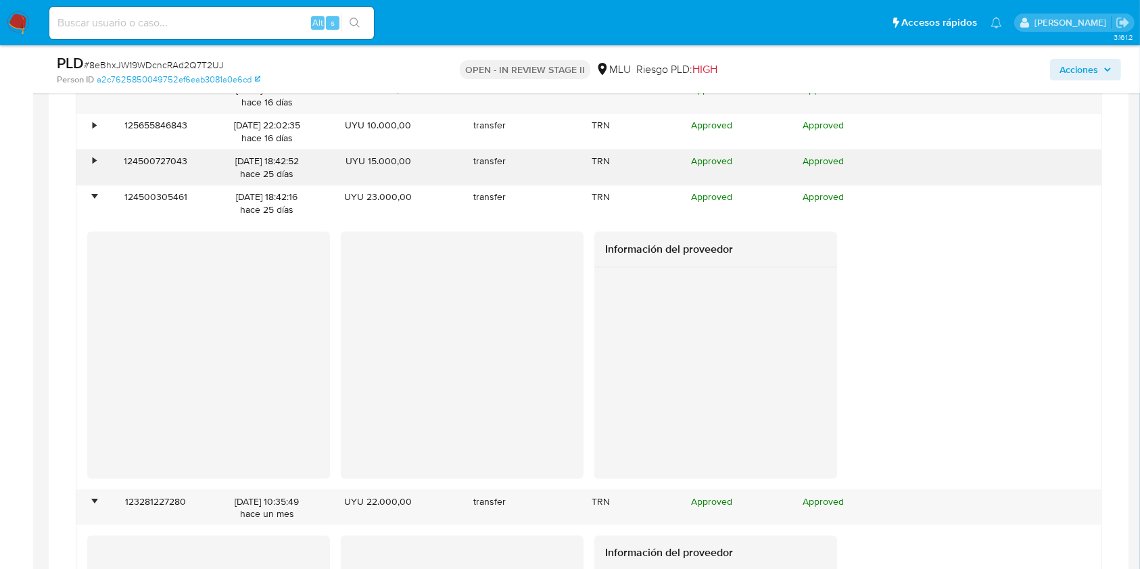
click at [97, 153] on div "•" at bounding box center [88, 167] width 24 height 35
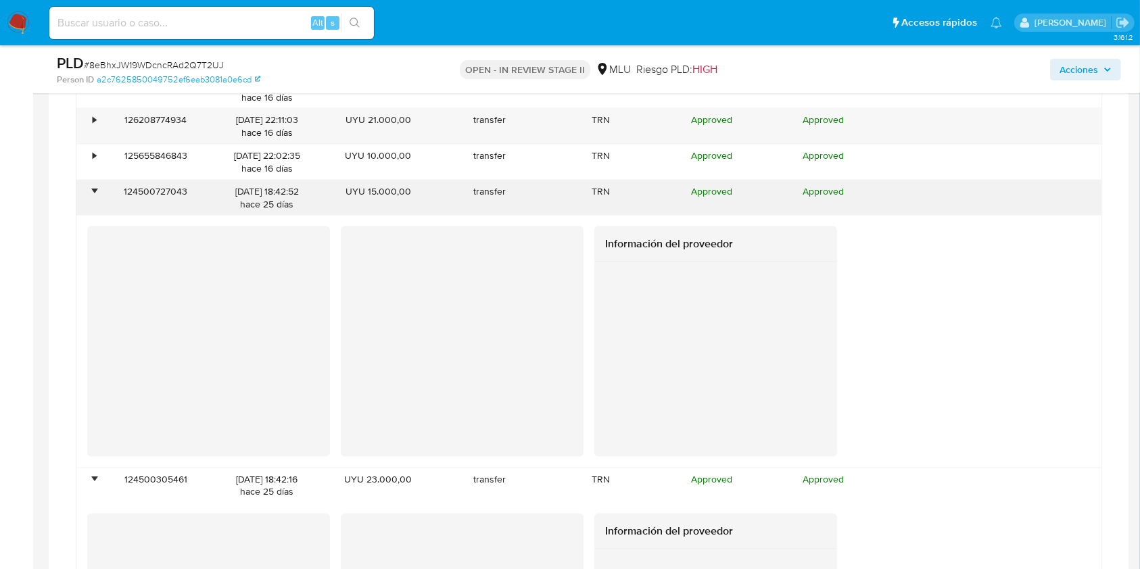
scroll to position [2007, 0]
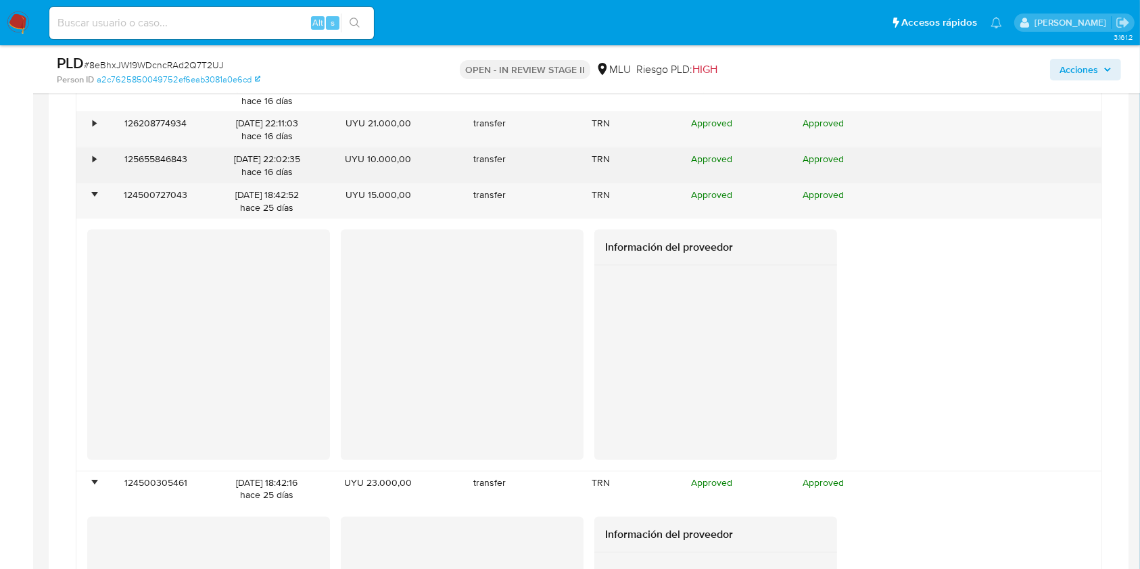
click at [90, 164] on div "•" at bounding box center [88, 165] width 24 height 35
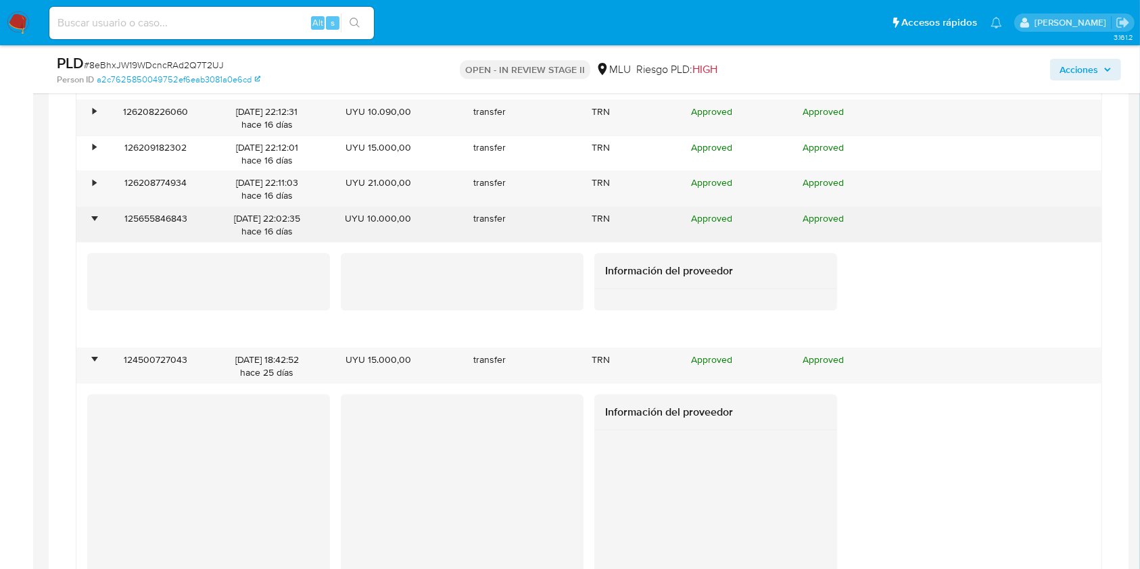
scroll to position [1944, 0]
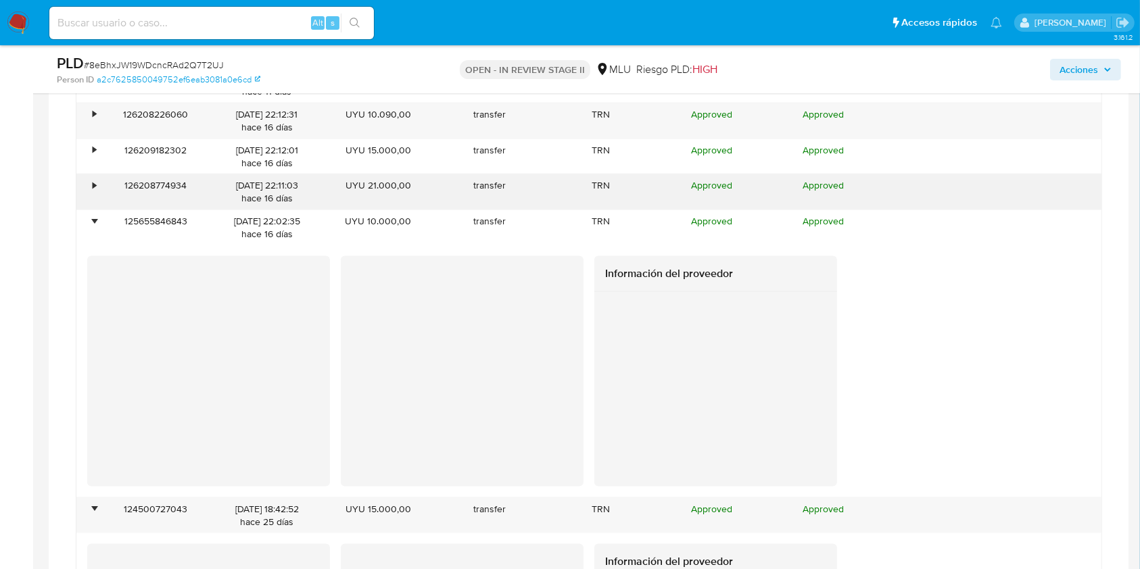
click at [93, 179] on div "•" at bounding box center [94, 185] width 3 height 13
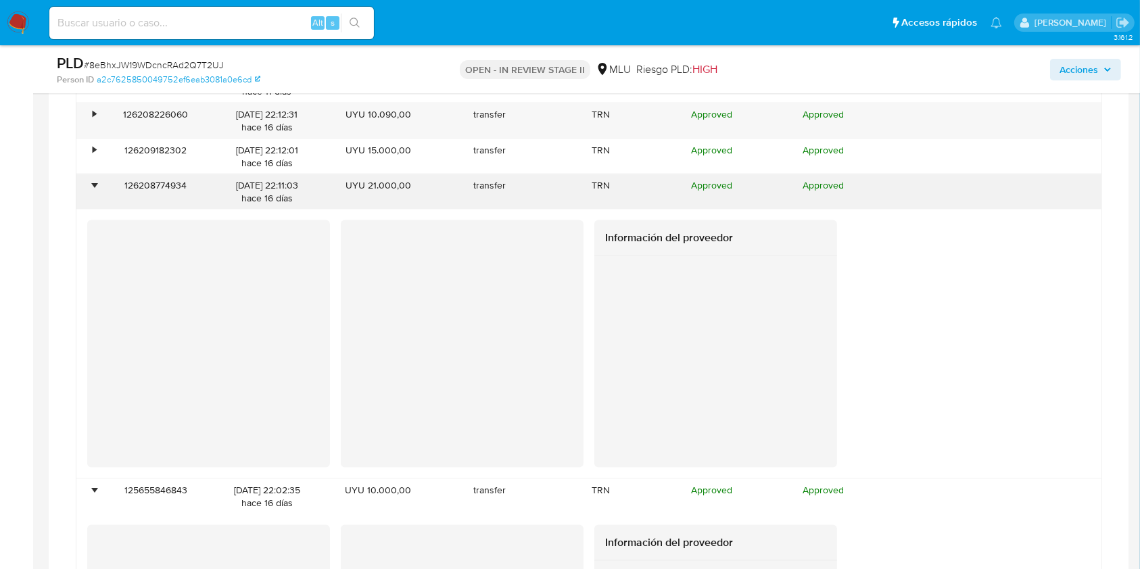
scroll to position [1923, 0]
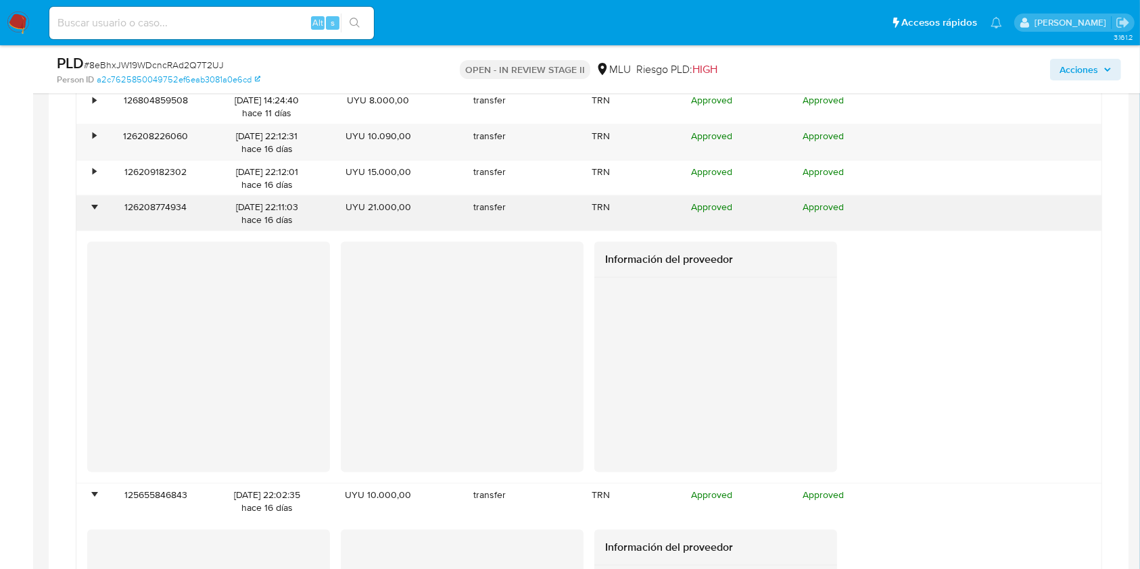
click at [92, 178] on div "•" at bounding box center [88, 178] width 24 height 35
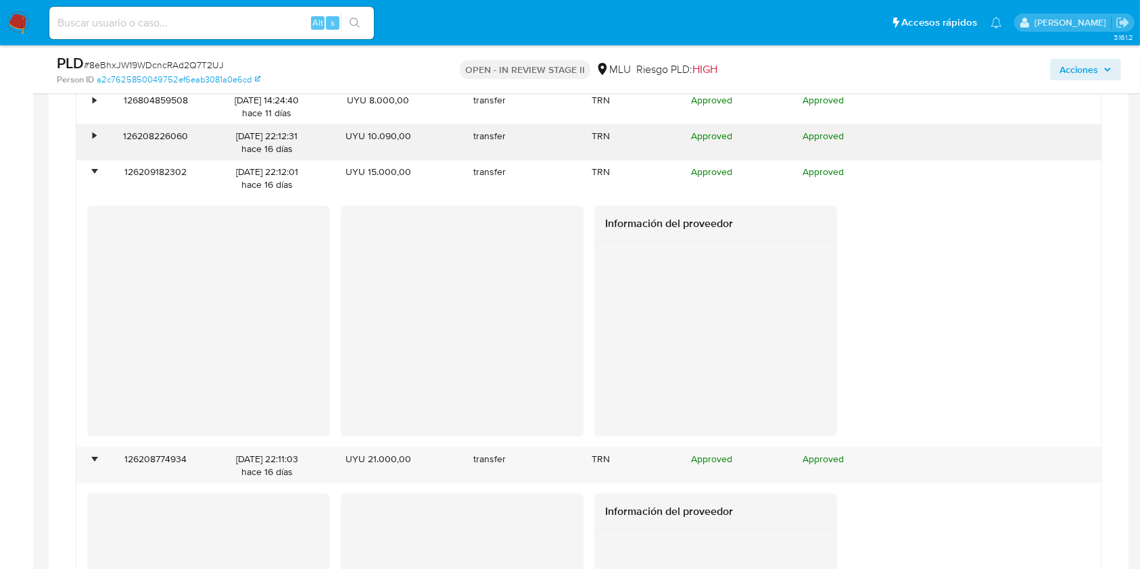
click at [100, 131] on div "126208226060" at bounding box center [156, 142] width 112 height 35
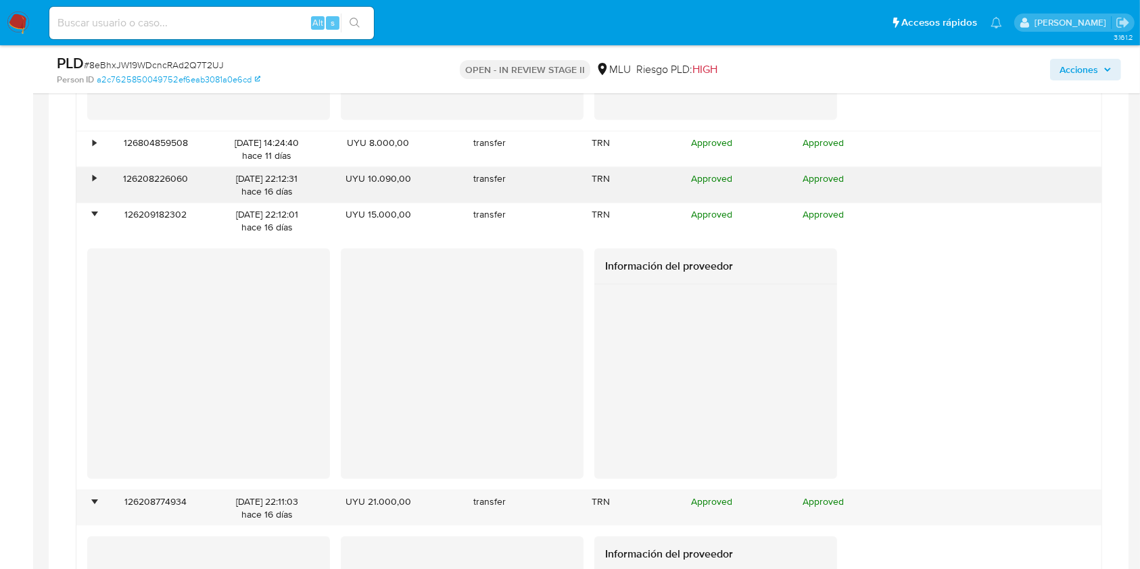
scroll to position [1880, 0]
click at [91, 172] on div "•" at bounding box center [88, 185] width 24 height 35
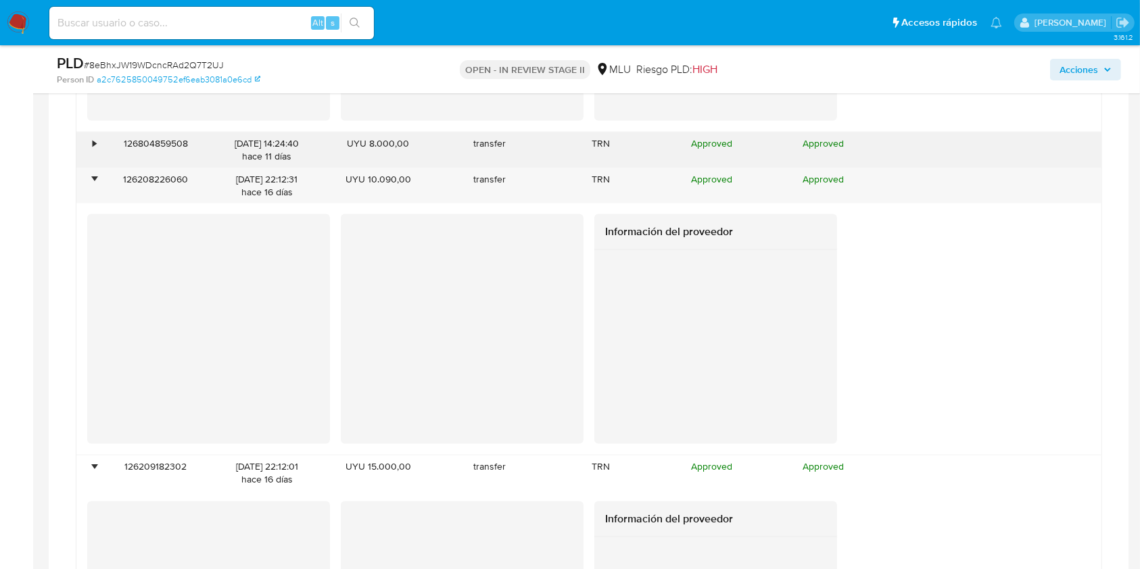
click at [90, 141] on div "•" at bounding box center [88, 150] width 24 height 35
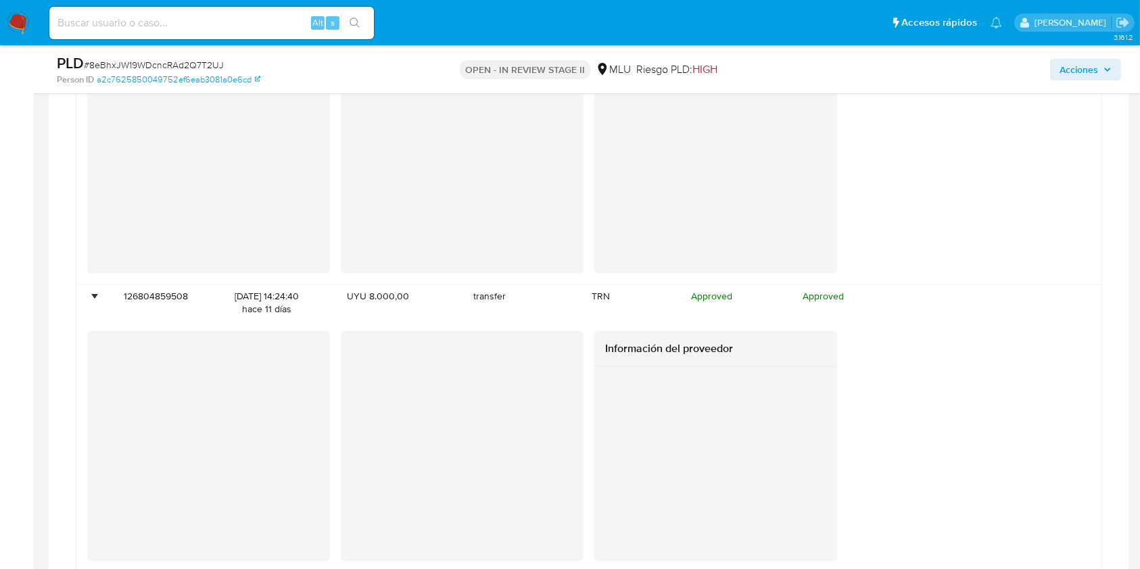
scroll to position [1687, 0]
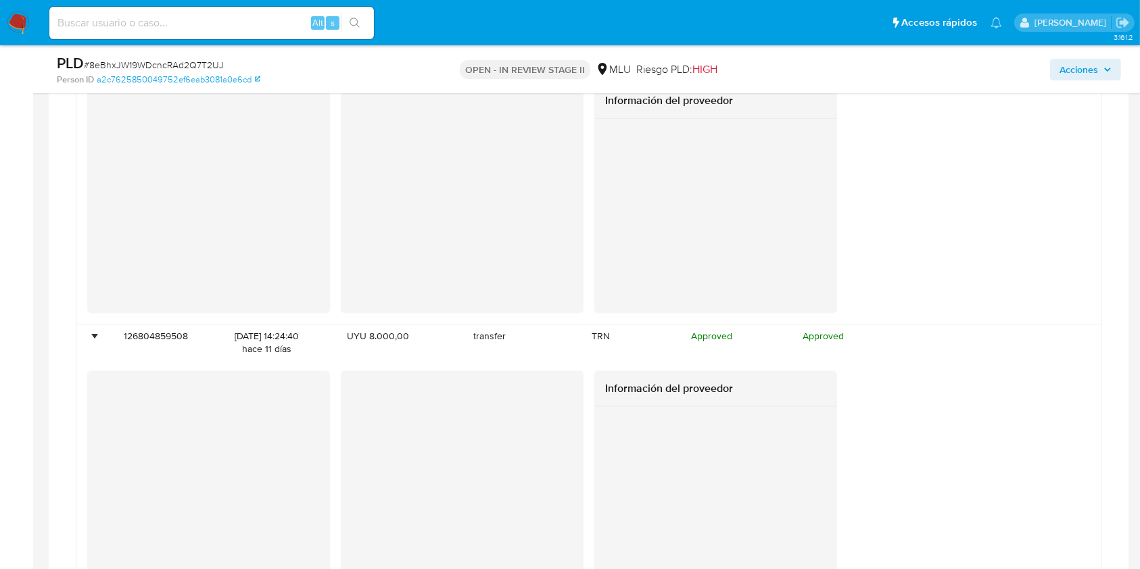
click at [1095, 66] on span "Acciones" at bounding box center [1078, 70] width 39 height 22
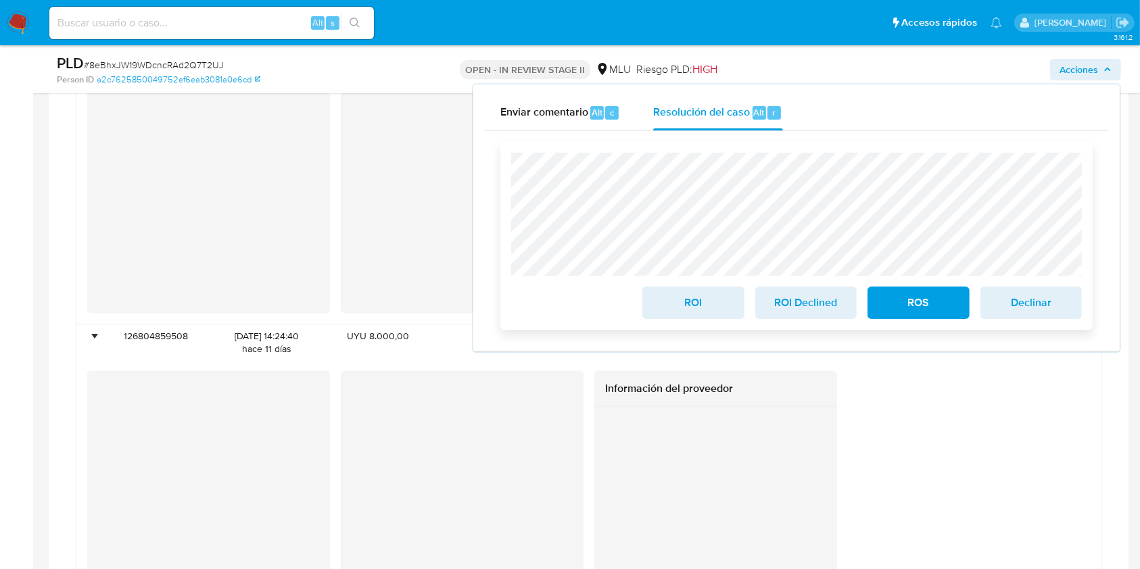
click at [832, 295] on span "ROI Declined" at bounding box center [806, 303] width 66 height 30
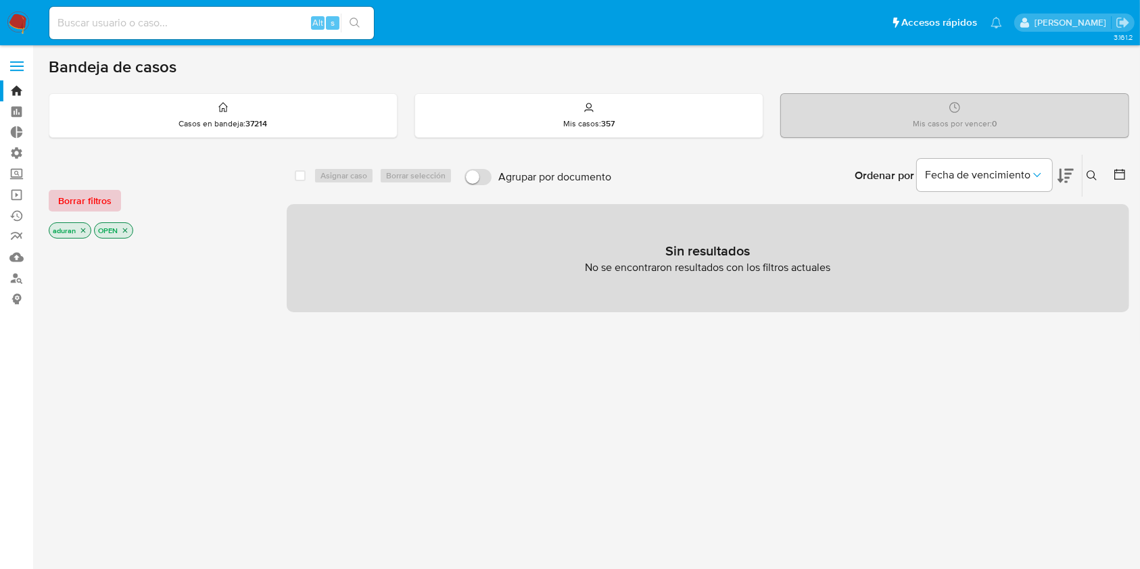
click at [112, 210] on button "Borrar filtros" at bounding box center [85, 201] width 72 height 22
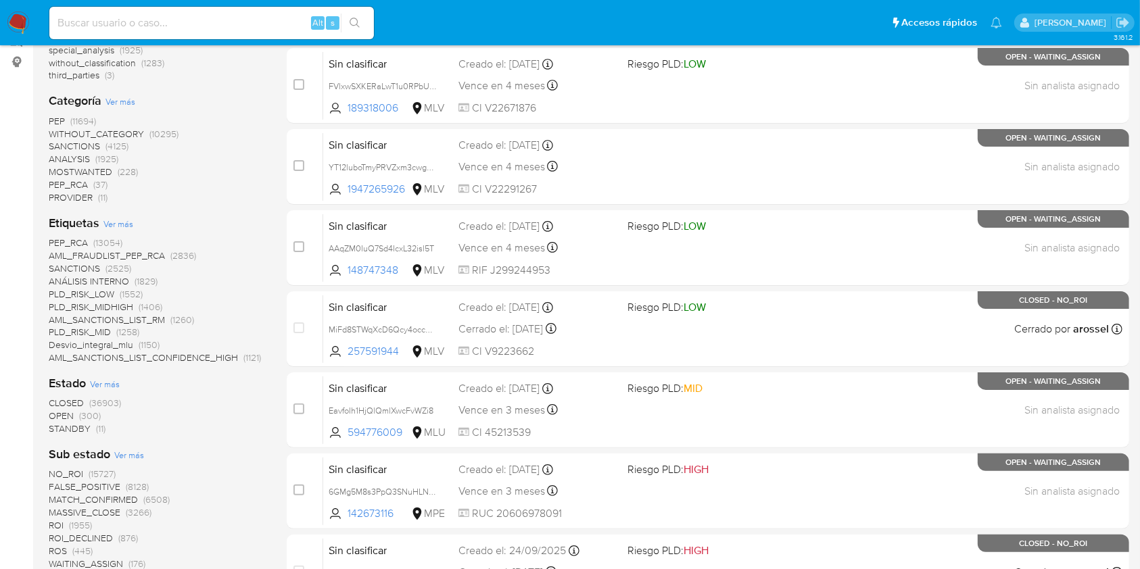
scroll to position [238, 0]
click at [94, 424] on span "STANDBY (11)" at bounding box center [77, 428] width 57 height 13
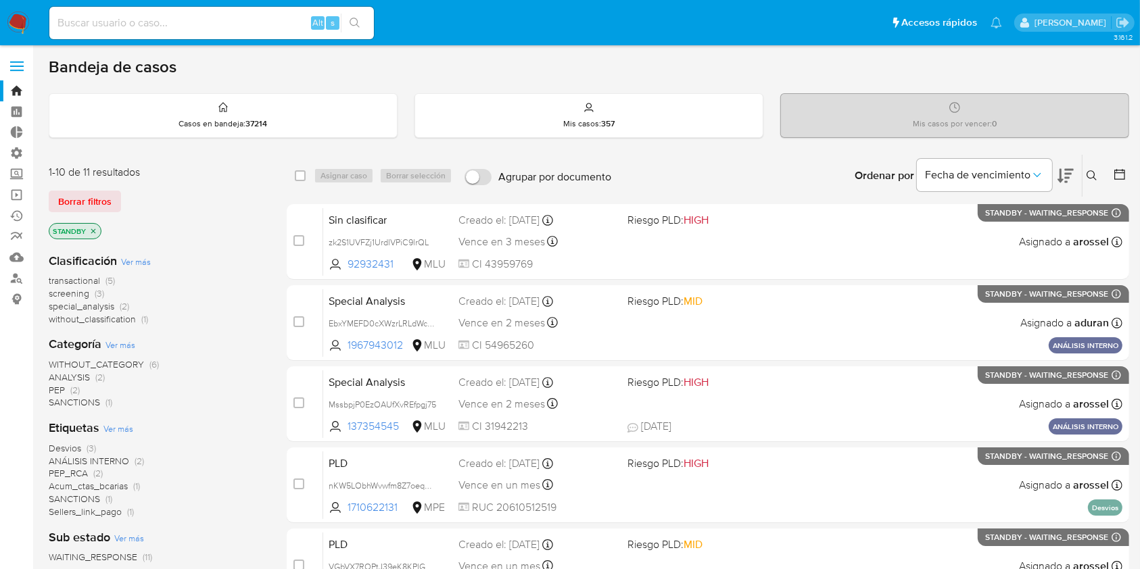
click at [185, 12] on div "Alt s" at bounding box center [211, 23] width 325 height 32
click at [185, 18] on input at bounding box center [211, 23] width 325 height 18
paste input "319284599"
type input "319284599"
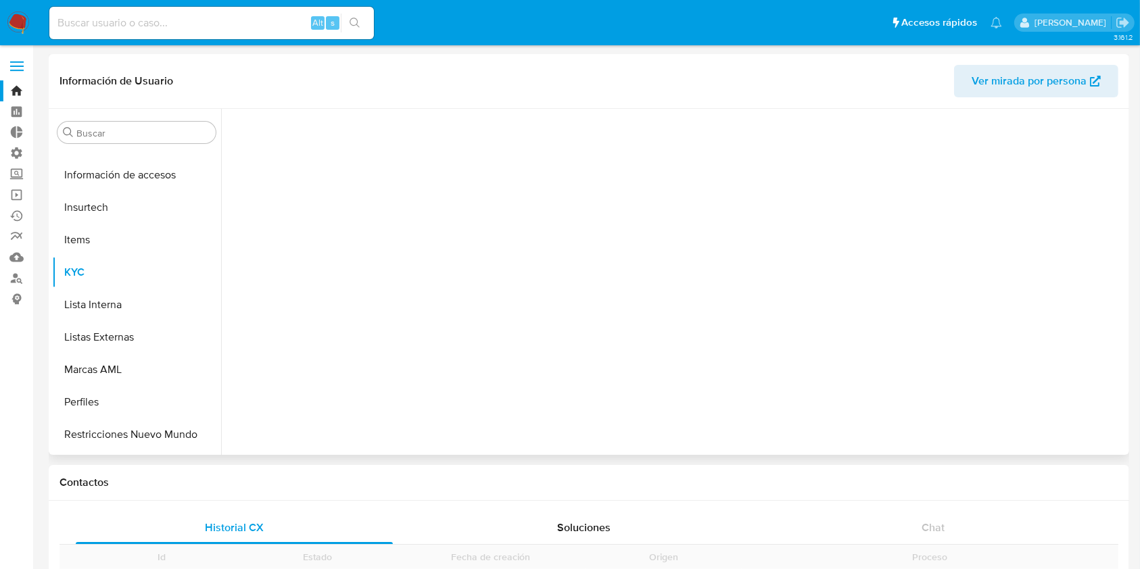
scroll to position [636, 0]
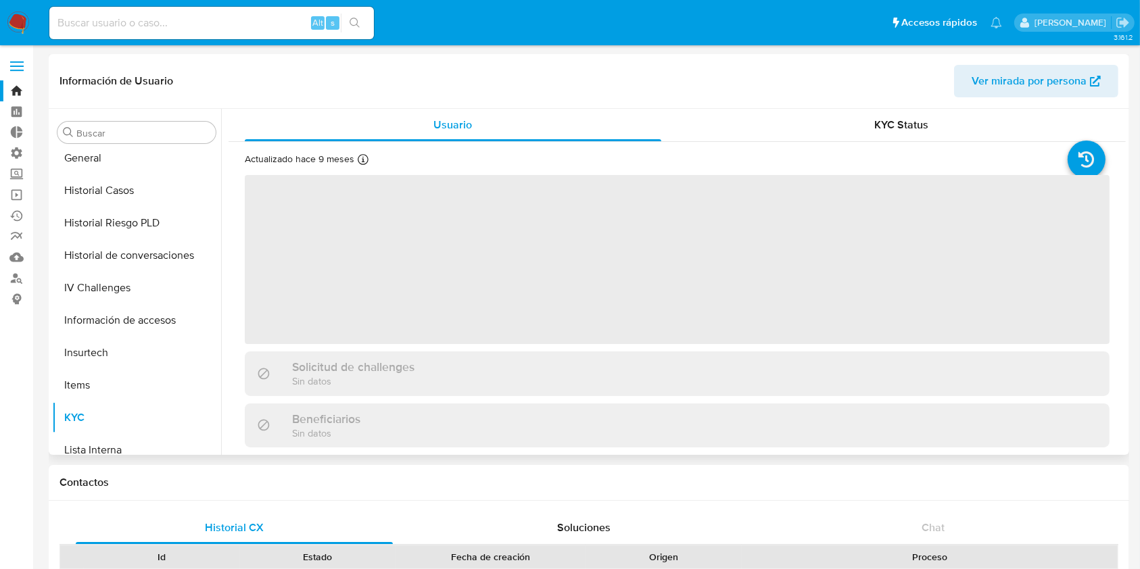
select select "10"
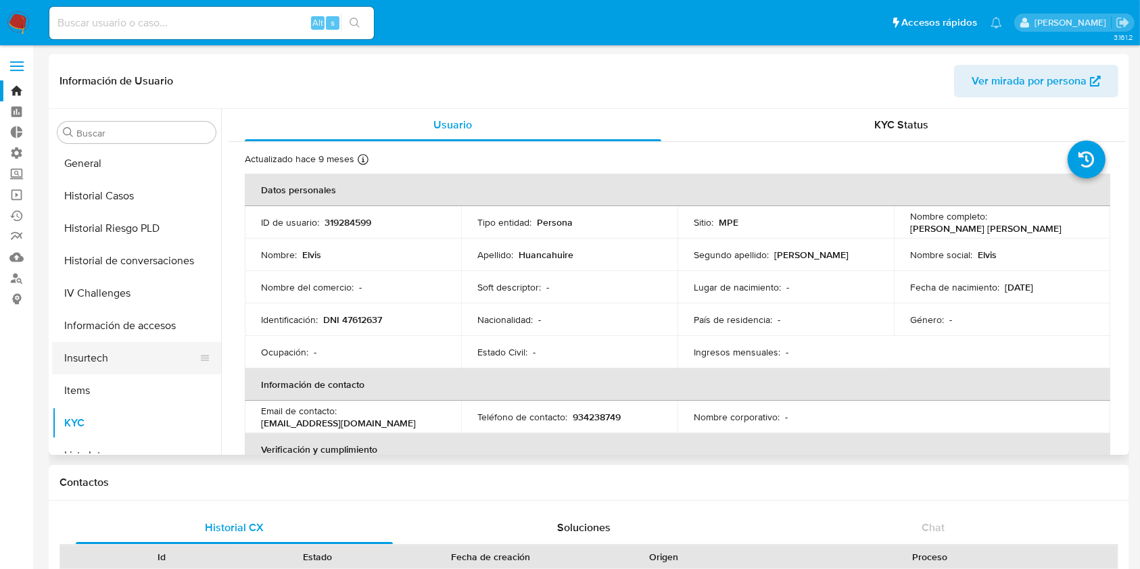
scroll to position [276, 0]
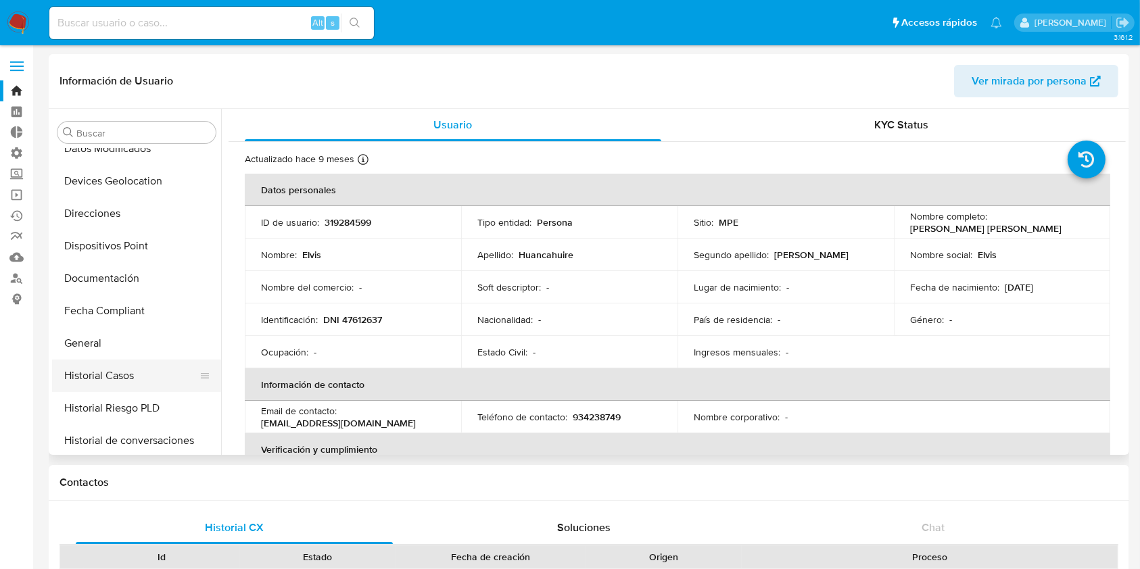
click at [116, 372] on button "Historial Casos" at bounding box center [131, 376] width 158 height 32
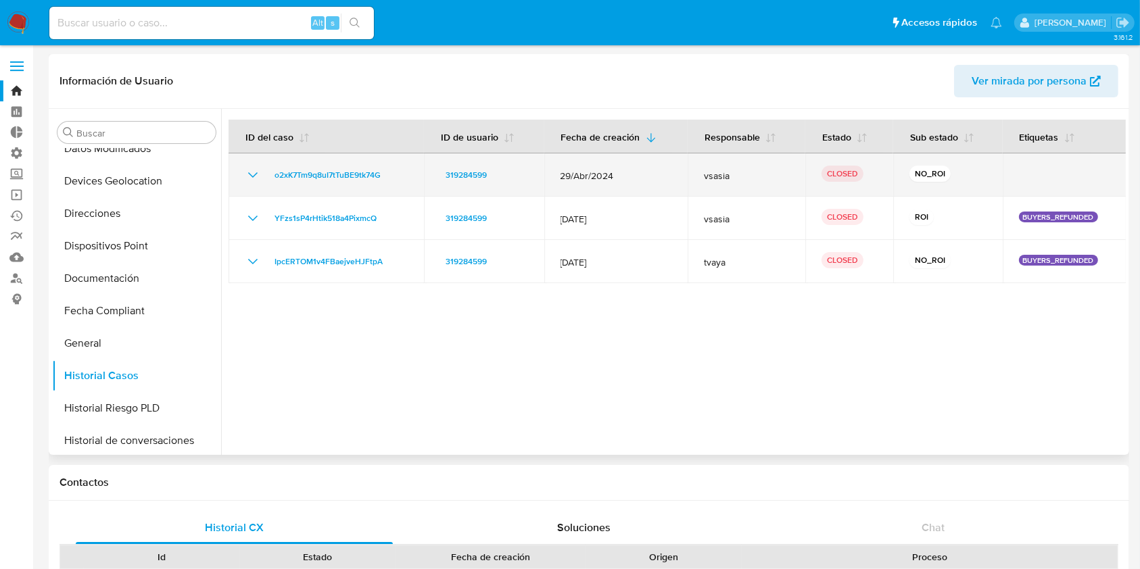
click at [254, 176] on icon "Mostrar/Ocultar" at bounding box center [252, 174] width 9 height 5
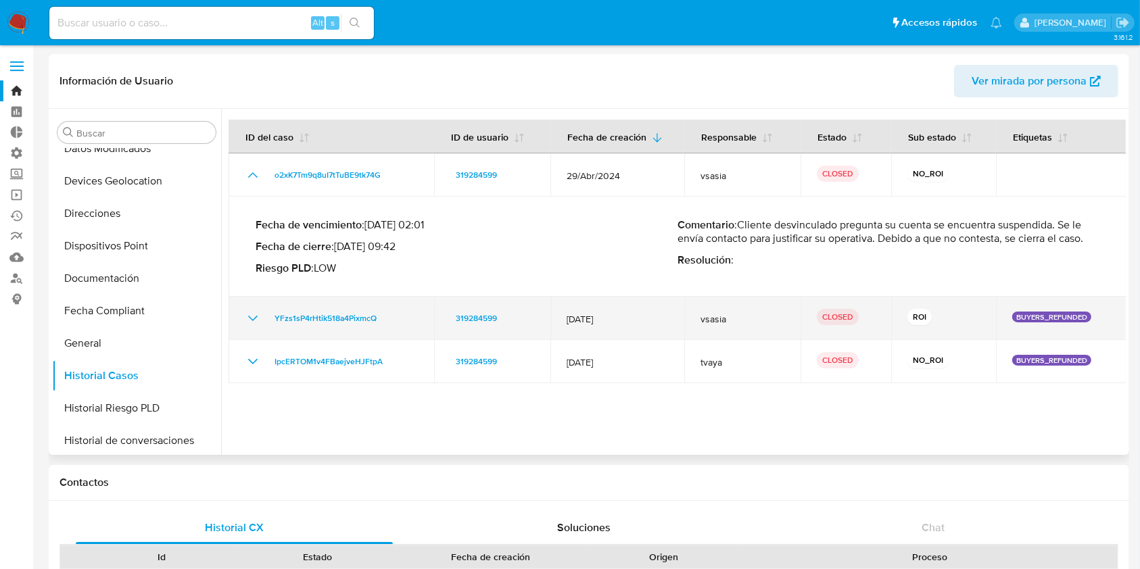
click at [248, 322] on icon "Mostrar/Ocultar" at bounding box center [253, 318] width 16 height 16
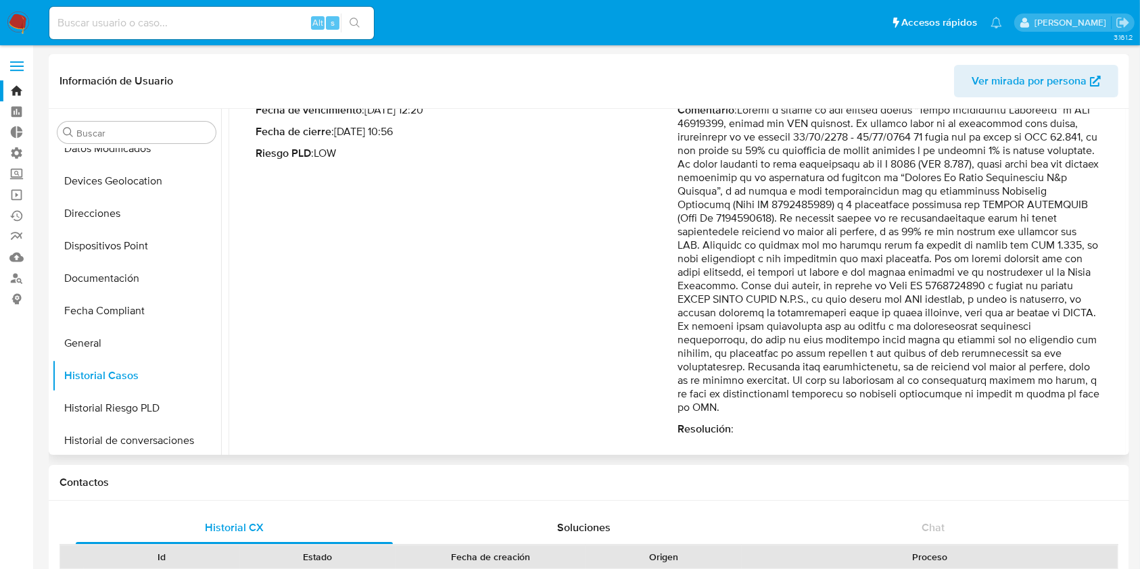
scroll to position [323, 0]
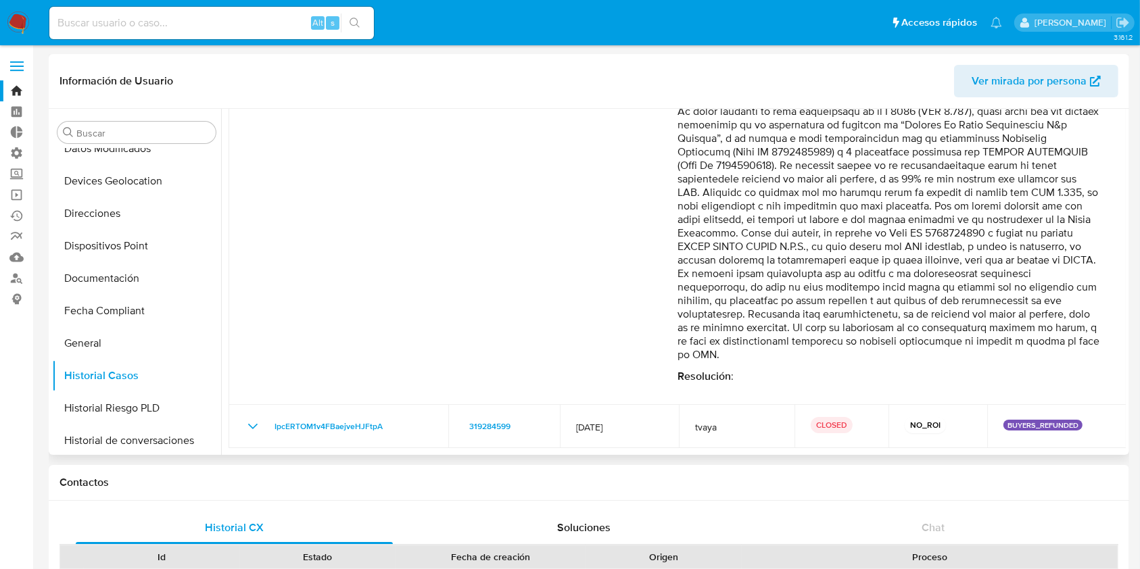
drag, startPoint x: 713, startPoint y: 357, endPoint x: 636, endPoint y: 281, distance: 107.6
click at [644, 274] on div "Fecha de vencimiento : 09/05/2024 12:20 Fecha de cierre : 23/04/2024 10:56 Ries…" at bounding box center [678, 217] width 844 height 354
drag, startPoint x: 0, startPoint y: 413, endPoint x: 68, endPoint y: 339, distance: 100.5
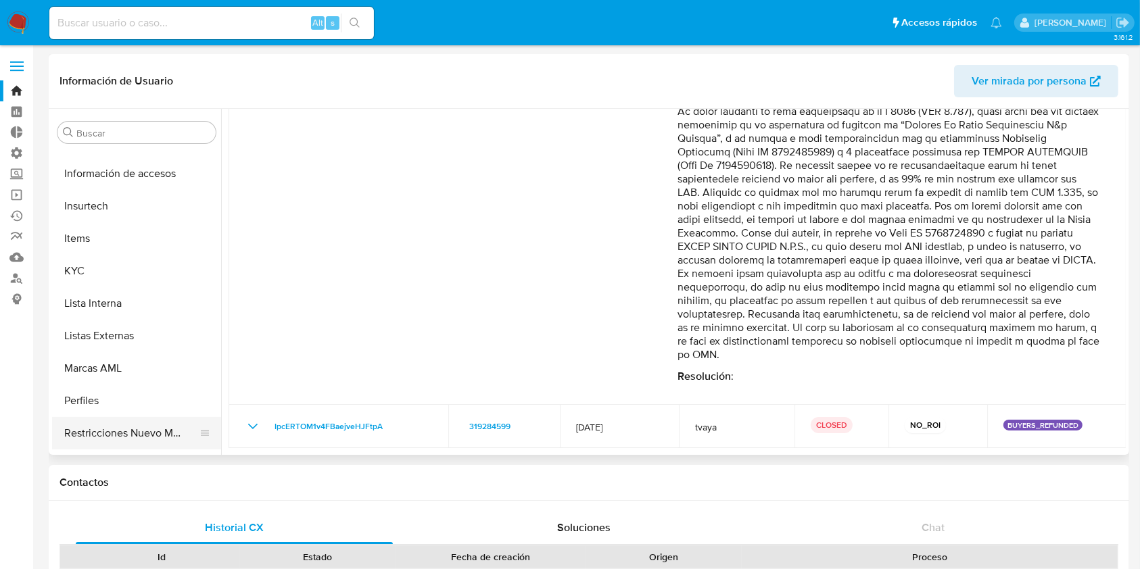
scroll to position [636, 0]
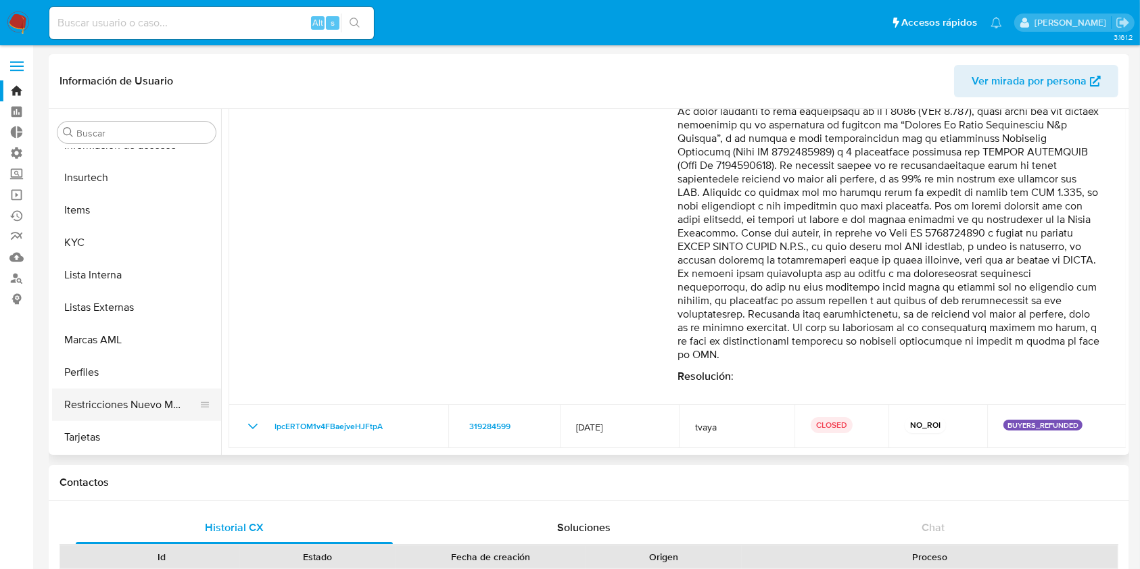
click at [146, 395] on button "Restricciones Nuevo Mundo" at bounding box center [131, 405] width 158 height 32
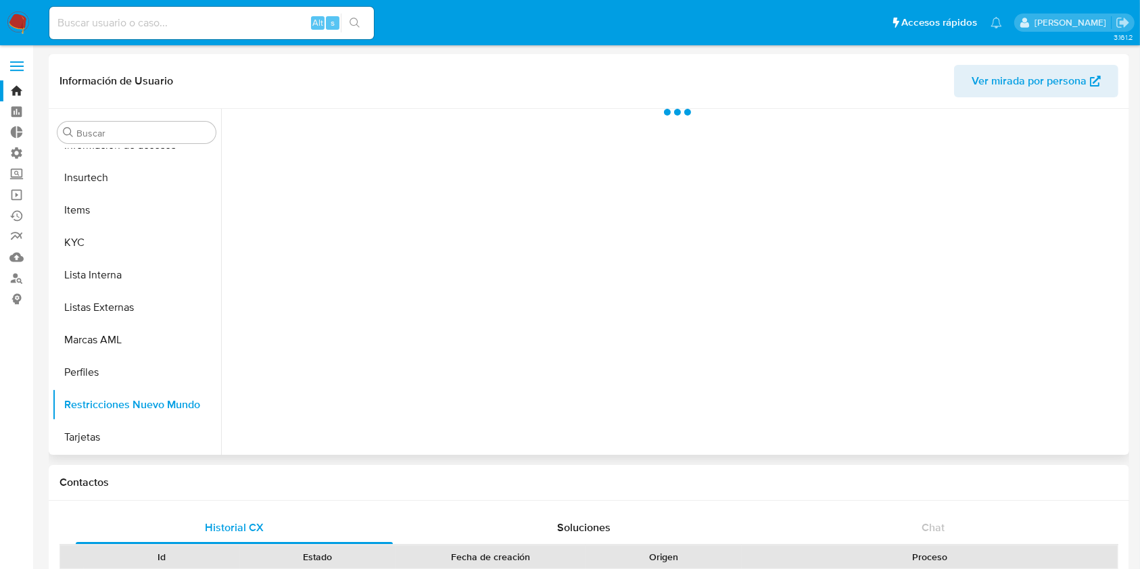
scroll to position [0, 0]
click at [389, 131] on button "Historial" at bounding box center [364, 127] width 74 height 36
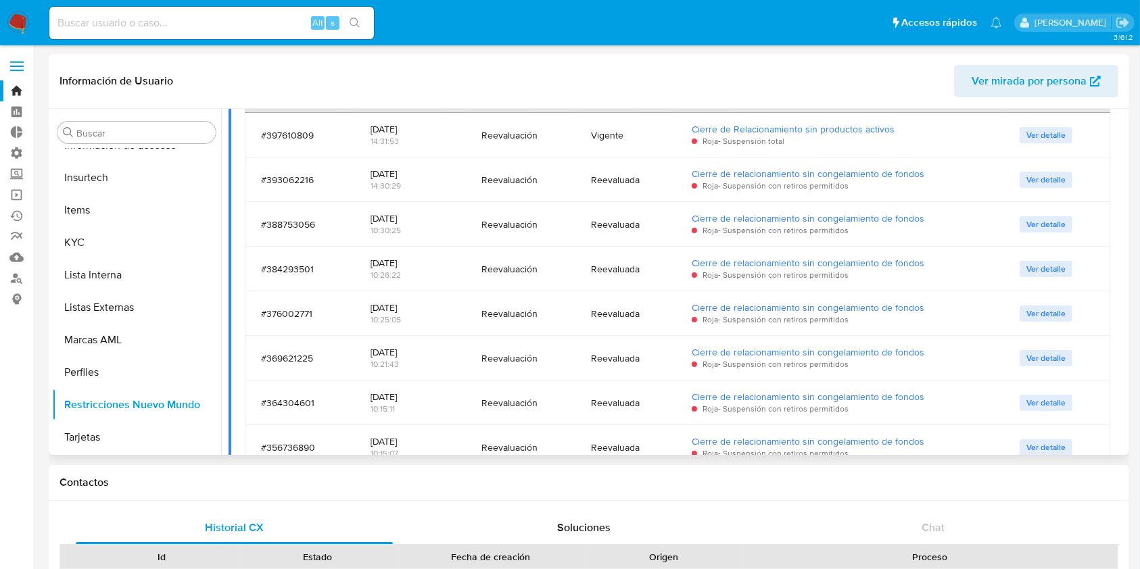
scroll to position [444, 0]
